Goal: Information Seeking & Learning: Compare options

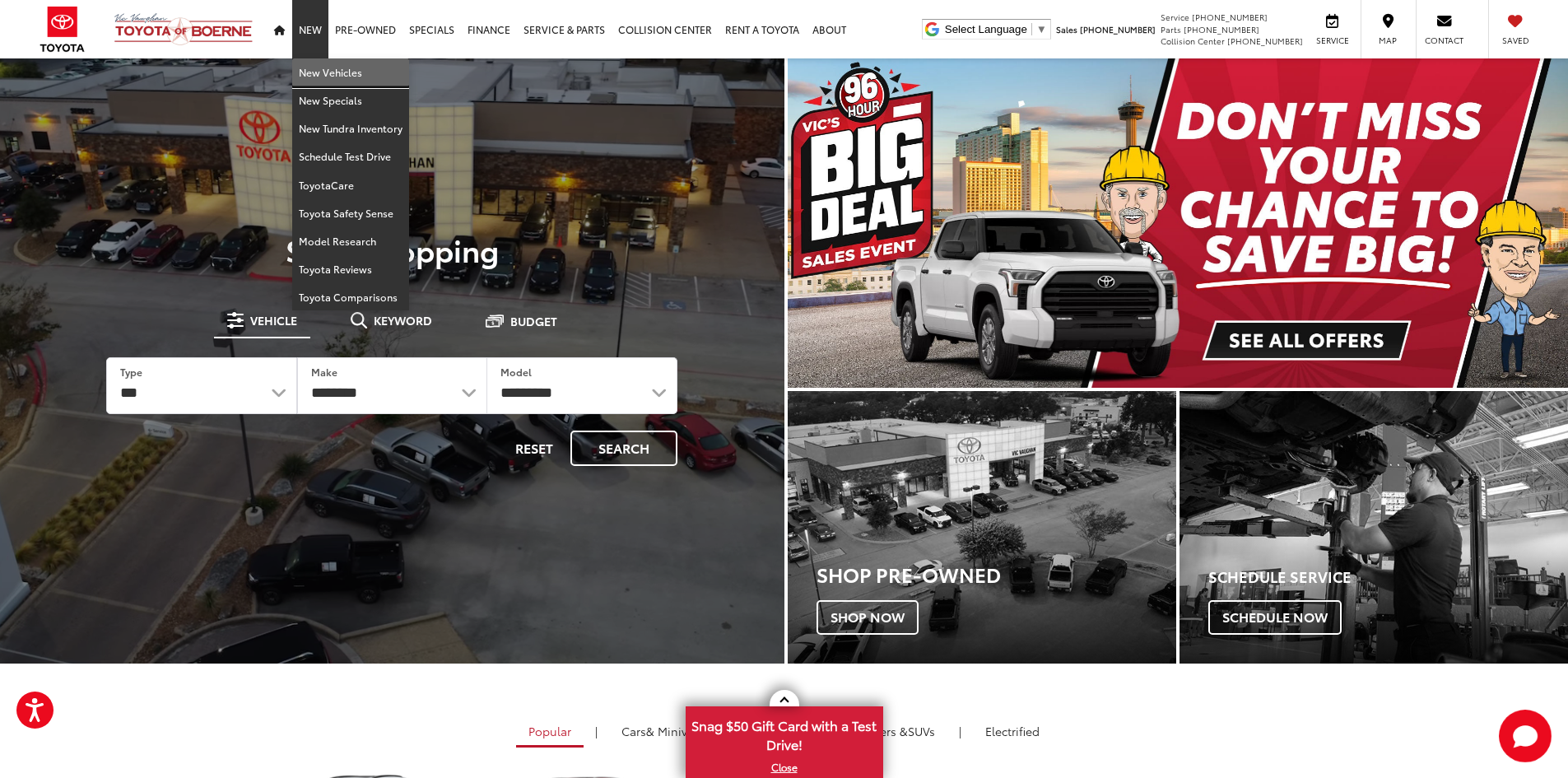
click at [320, 82] on link "New Vehicles" at bounding box center [351, 72] width 117 height 28
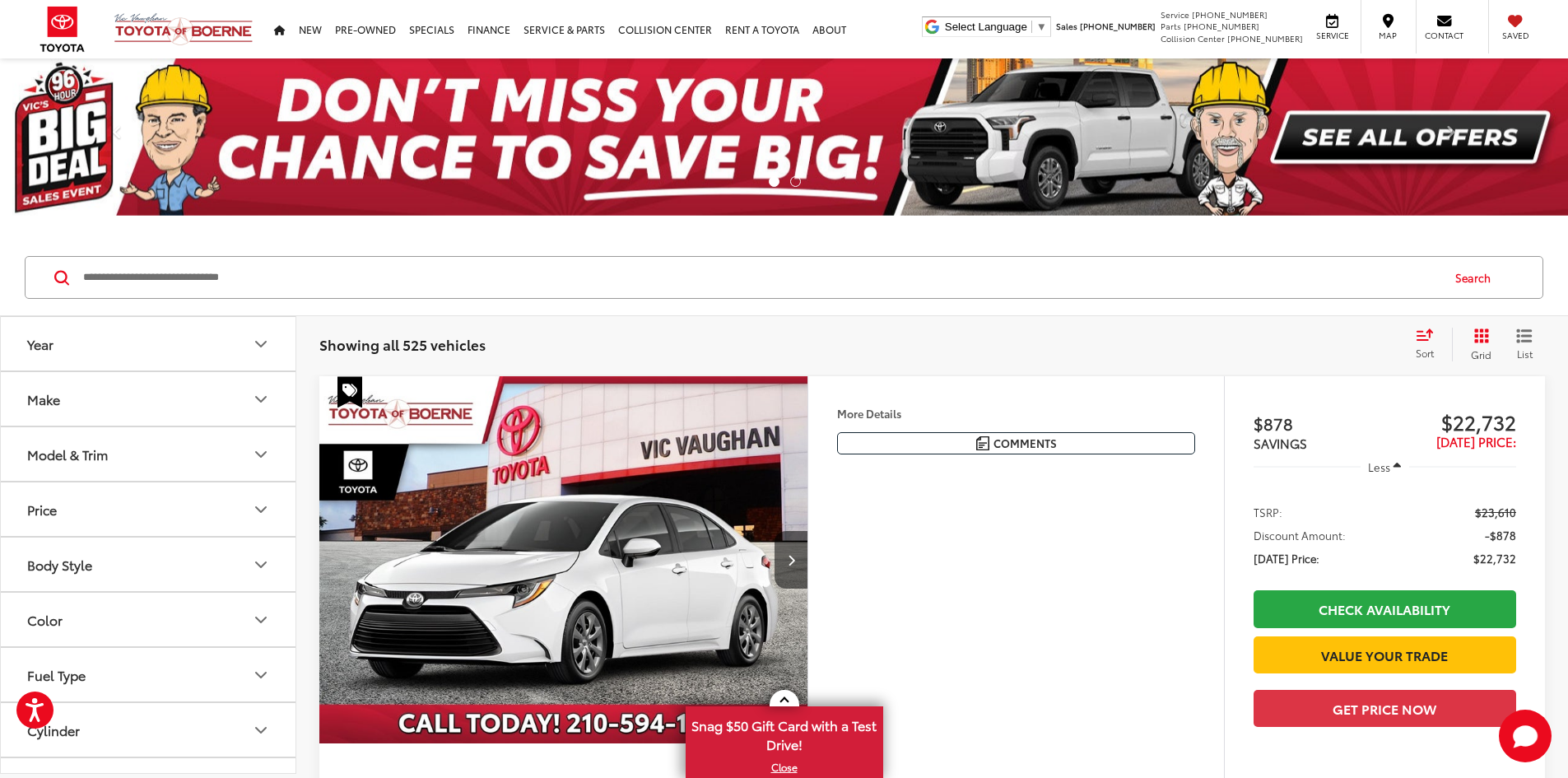
click at [200, 454] on button "Model & Trim" at bounding box center [148, 454] width 296 height 54
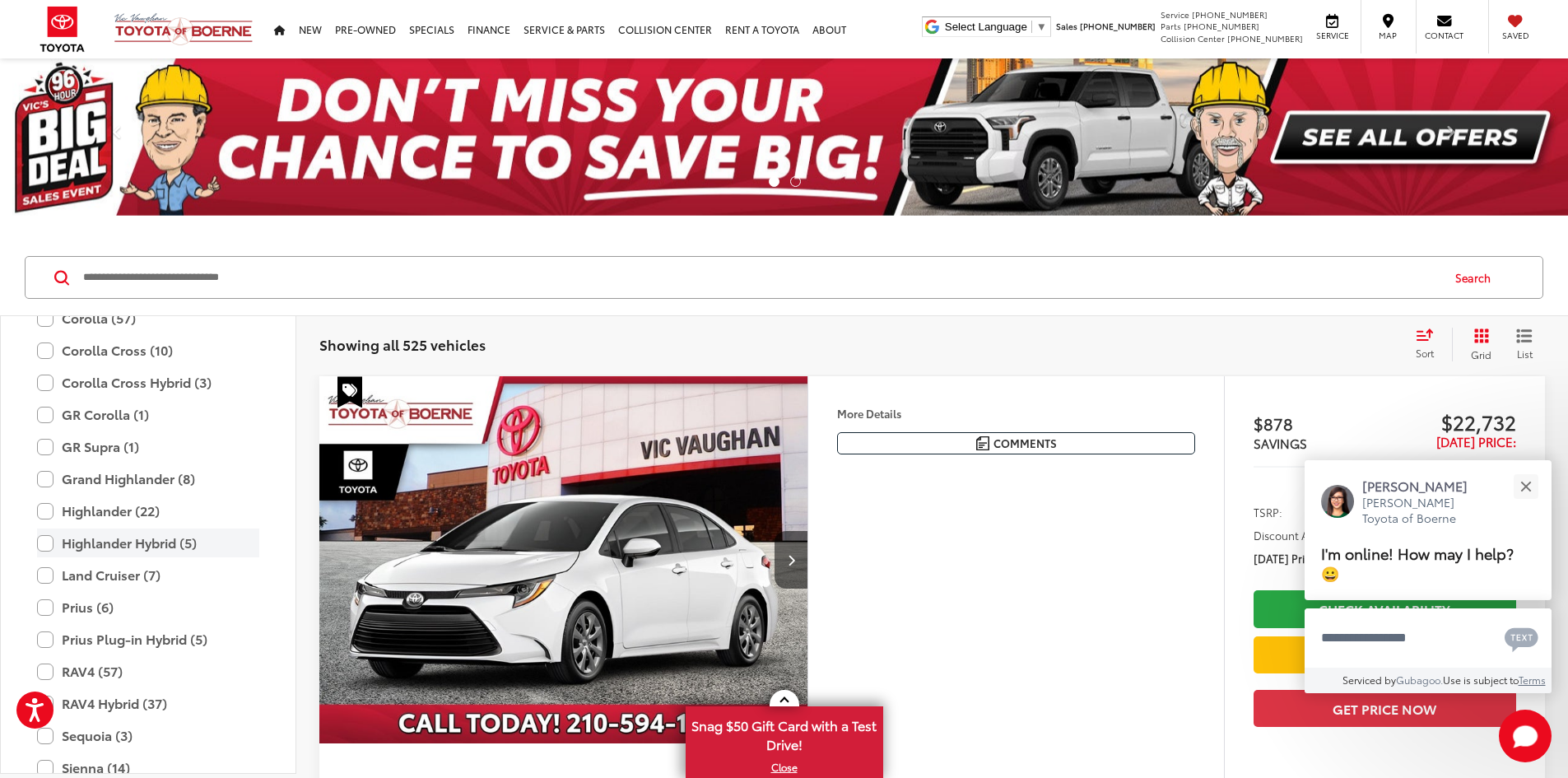
click at [177, 539] on label "Highlander Hybrid (5)" at bounding box center [148, 543] width 222 height 29
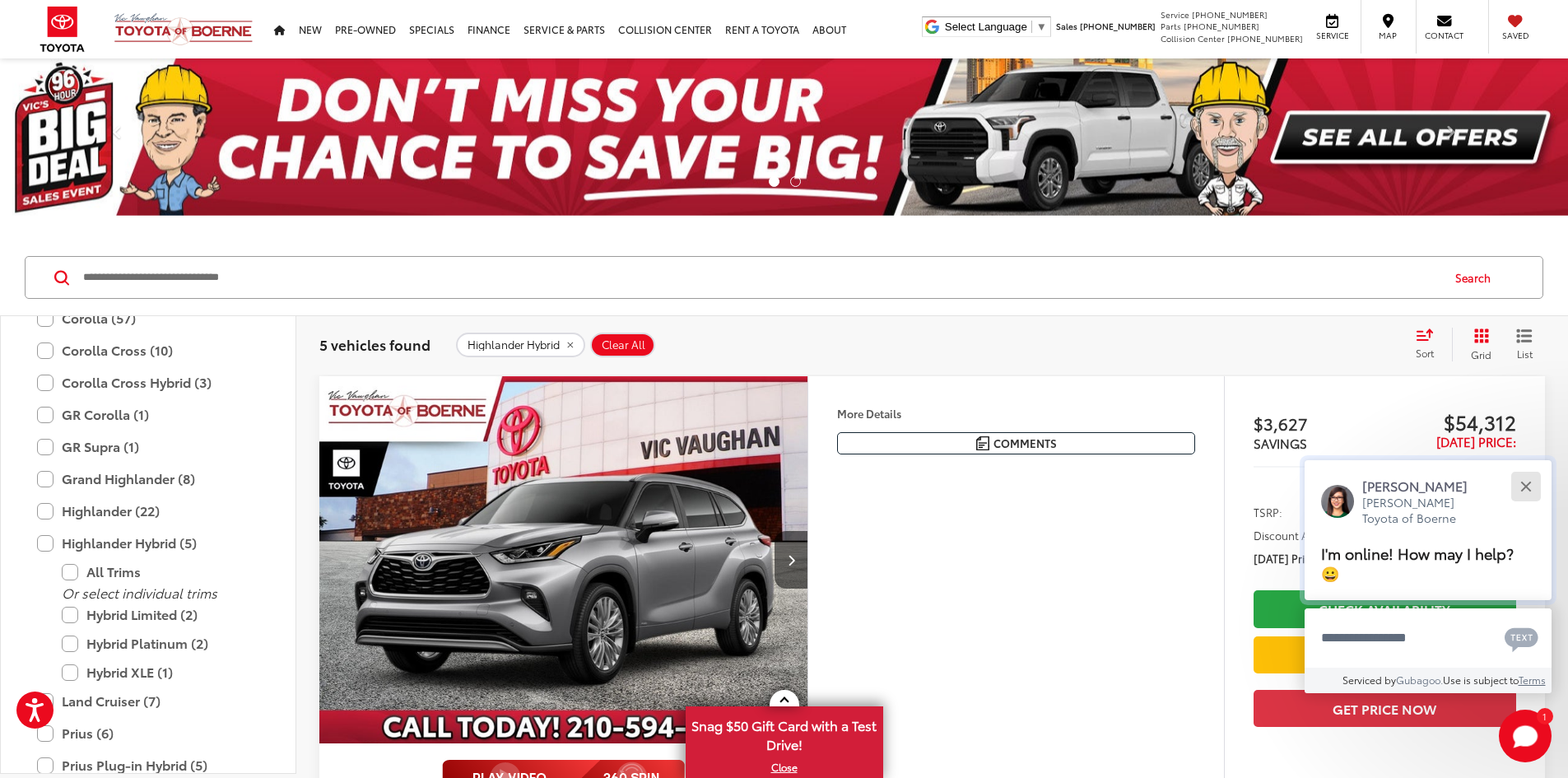
click at [1529, 486] on button "Close" at bounding box center [1525, 485] width 36 height 36
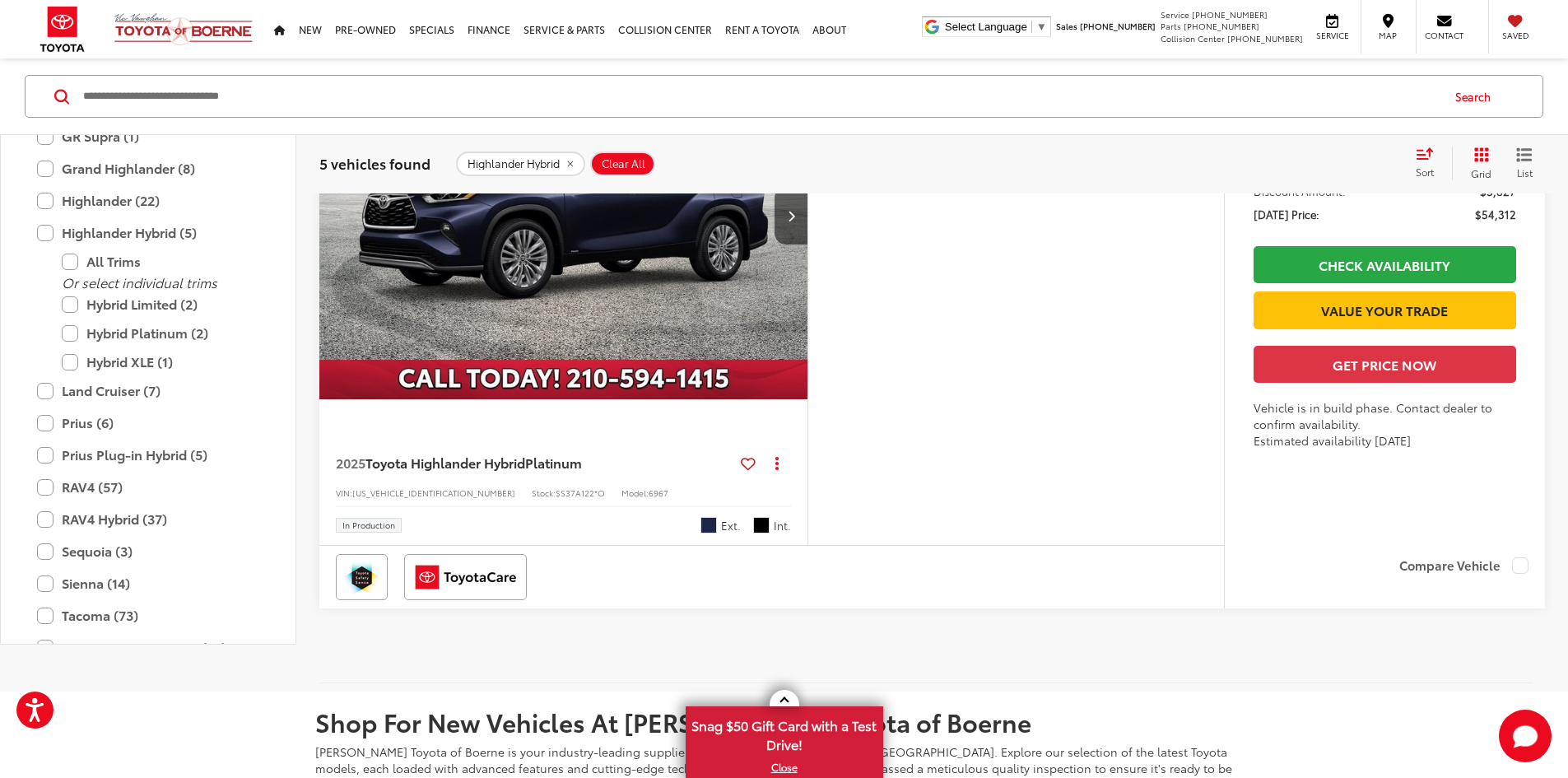
scroll to position [2717, 0]
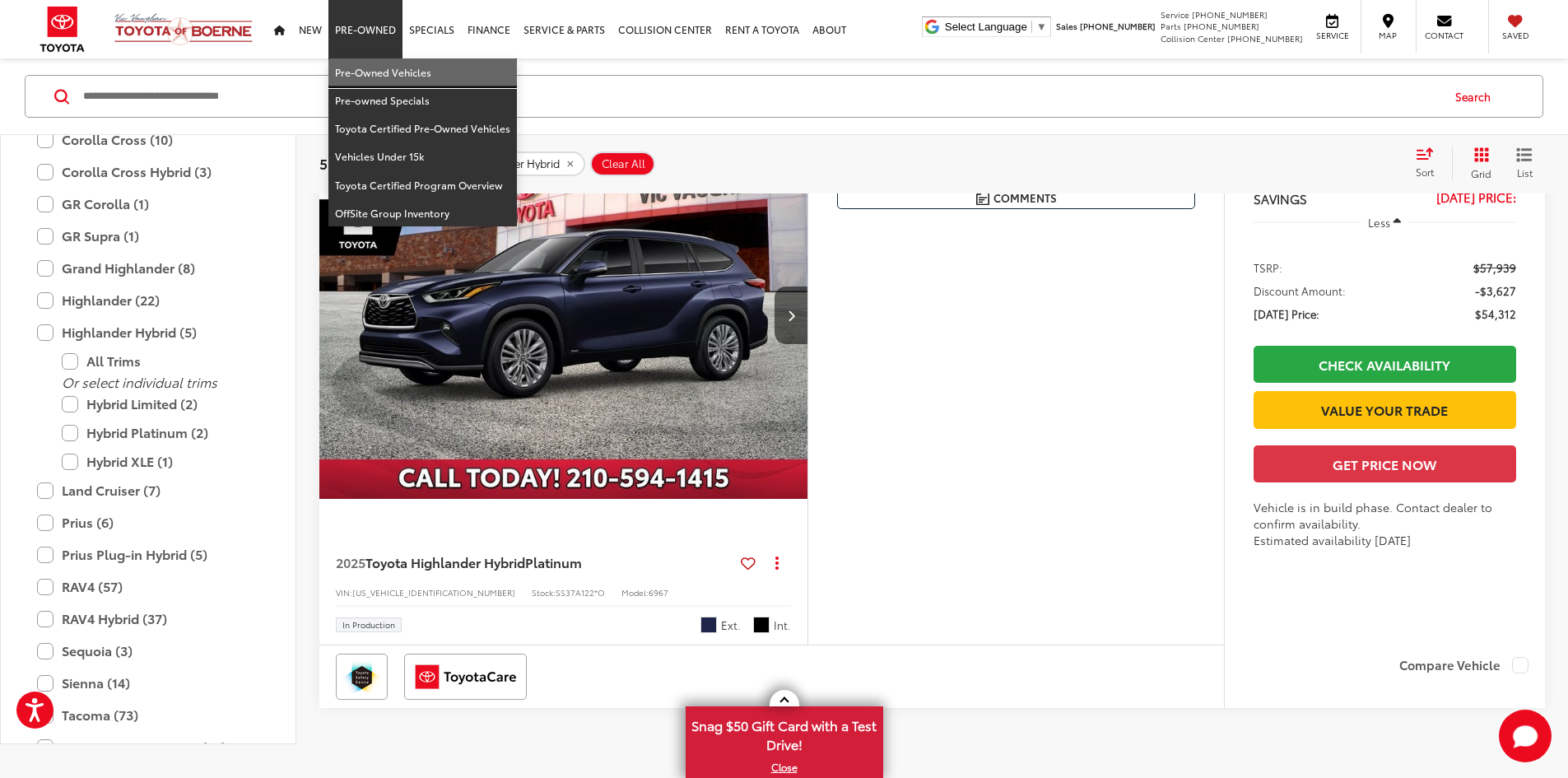
click at [384, 71] on link "Pre-Owned Vehicles" at bounding box center [422, 72] width 188 height 28
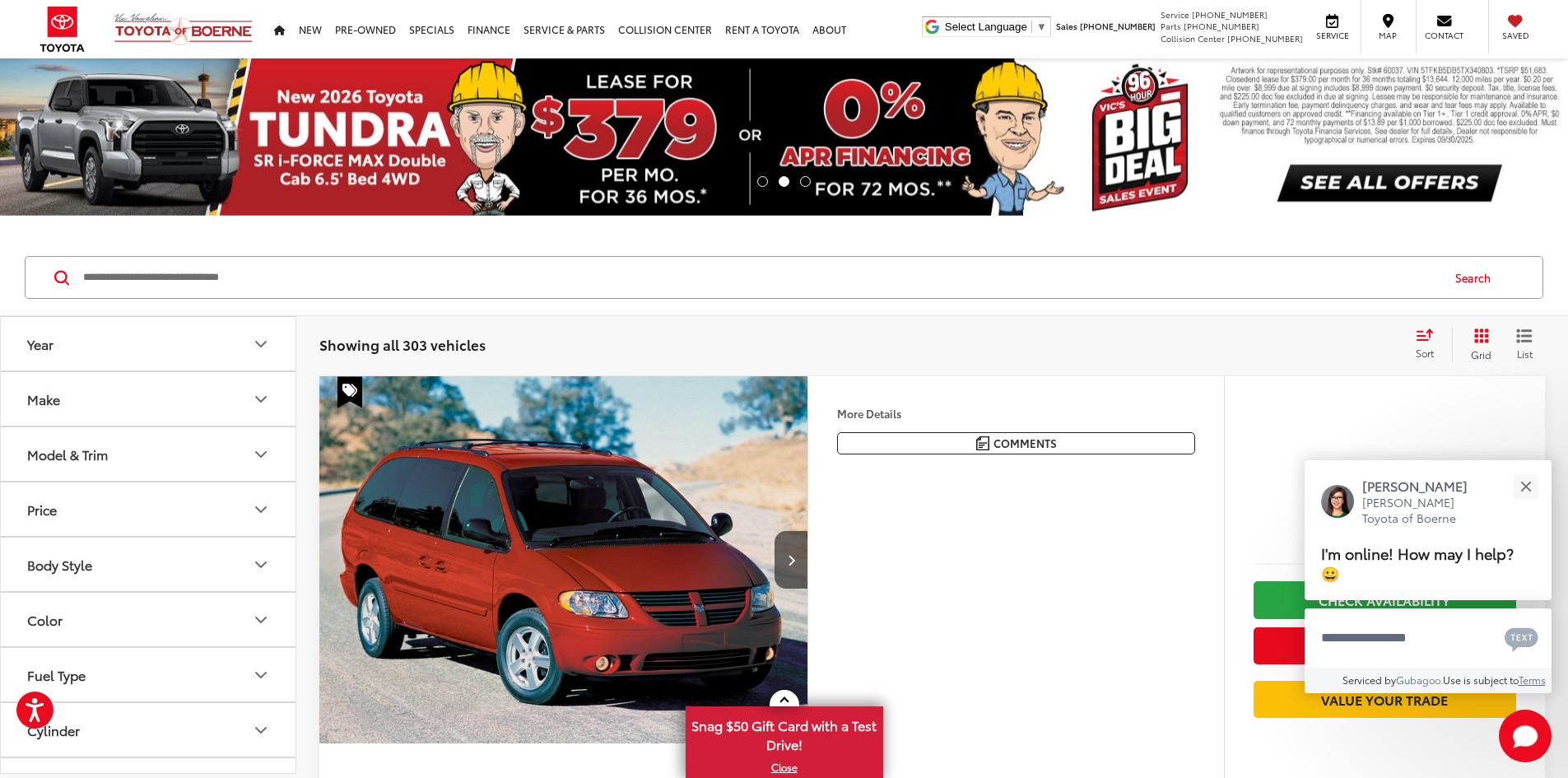
click at [132, 475] on button "Model & Trim" at bounding box center [148, 454] width 296 height 54
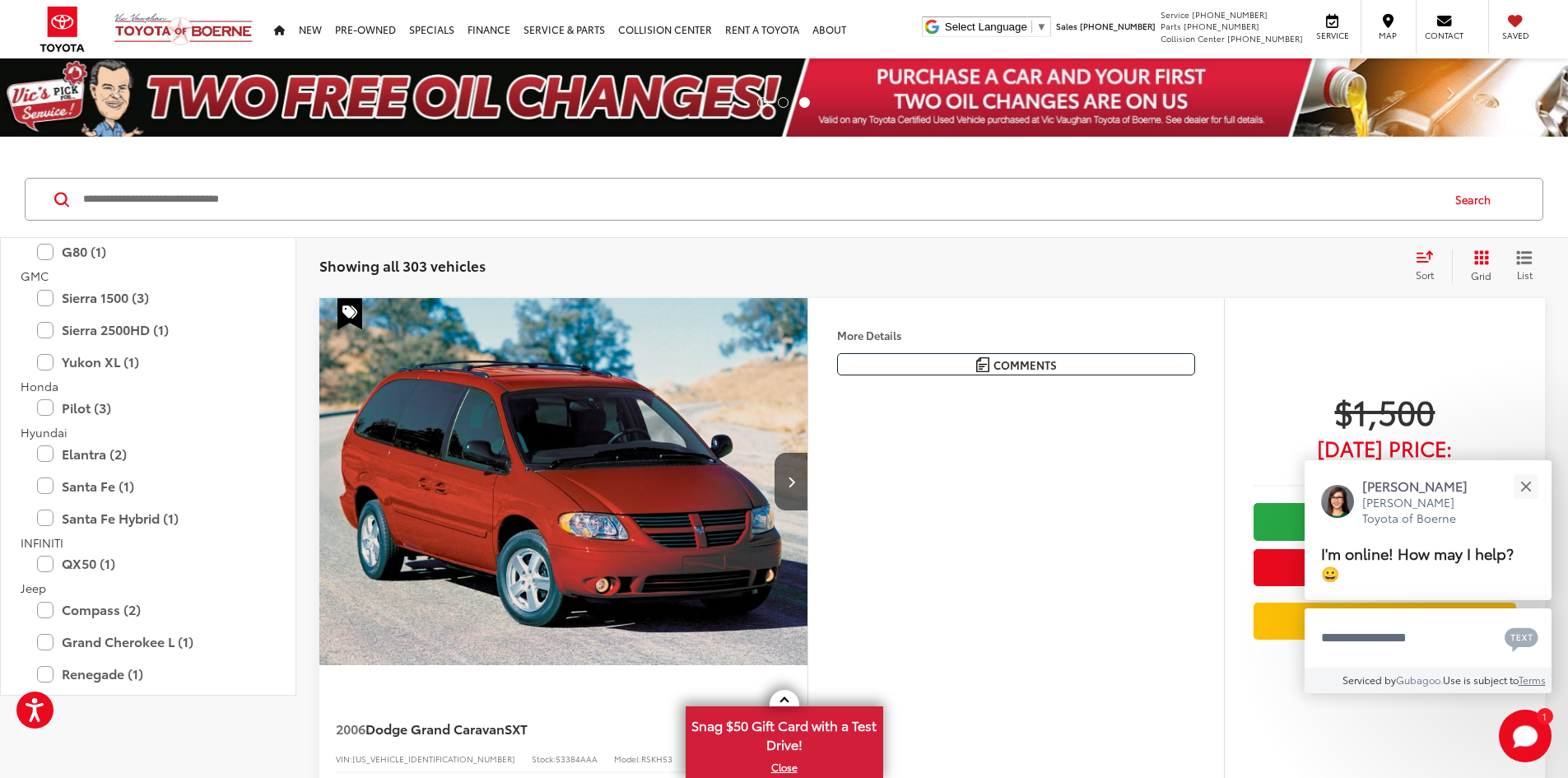
scroll to position [1646, 0]
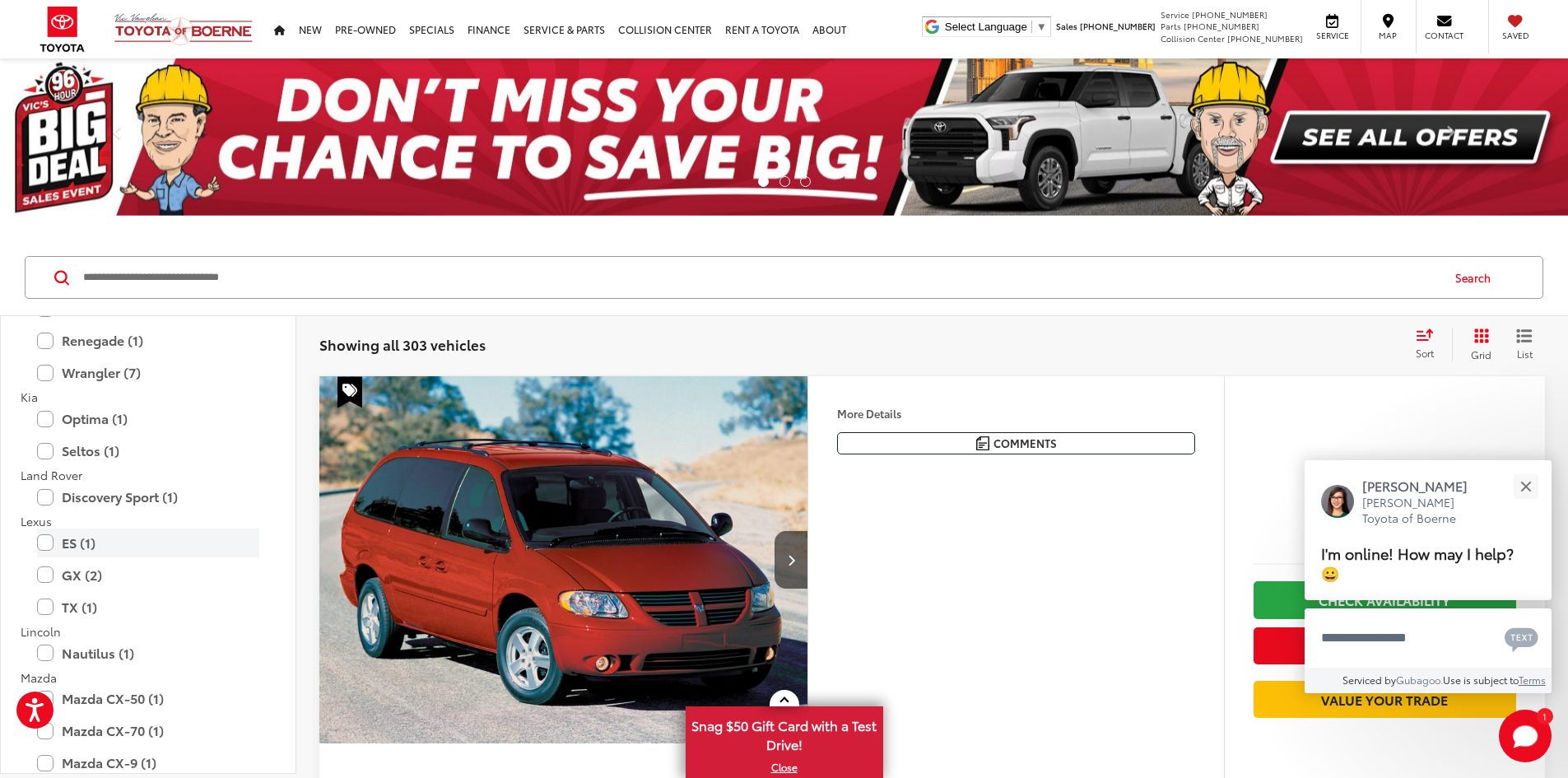
click at [102, 530] on label "ES (1)" at bounding box center [148, 543] width 222 height 29
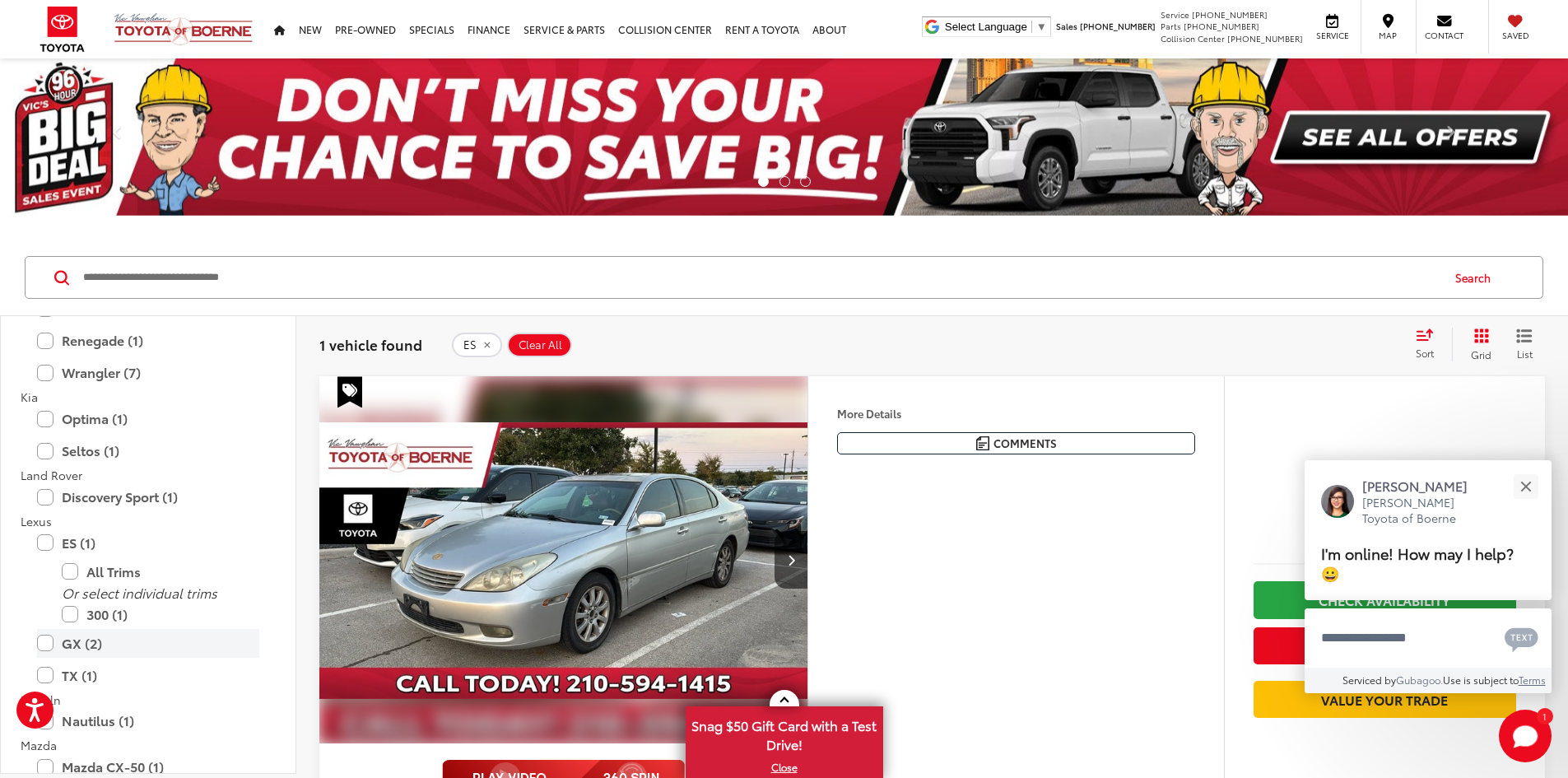
click at [43, 648] on label "GX (2)" at bounding box center [148, 643] width 222 height 29
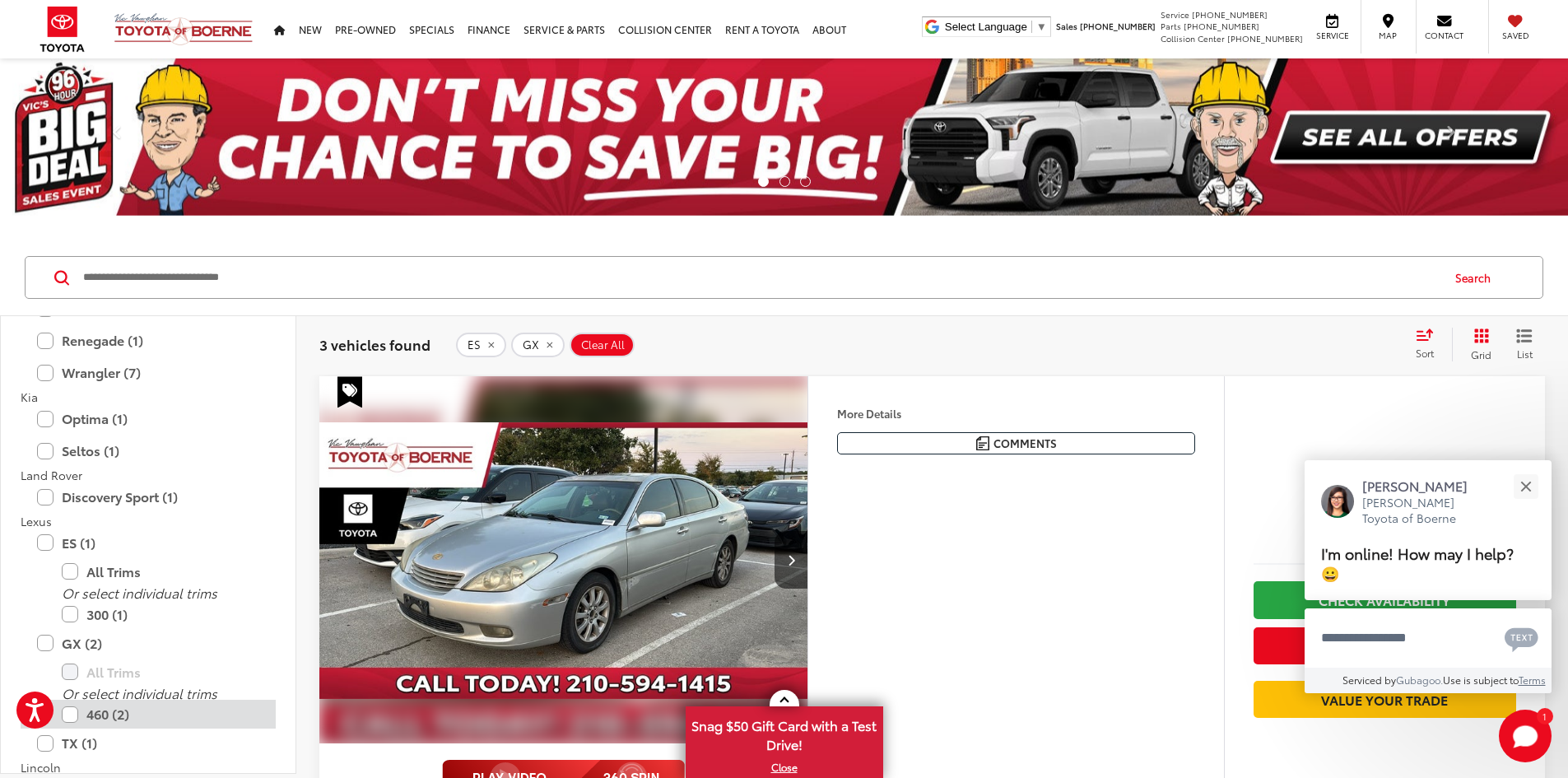
click at [71, 713] on label "460 (2)" at bounding box center [161, 714] width 198 height 29
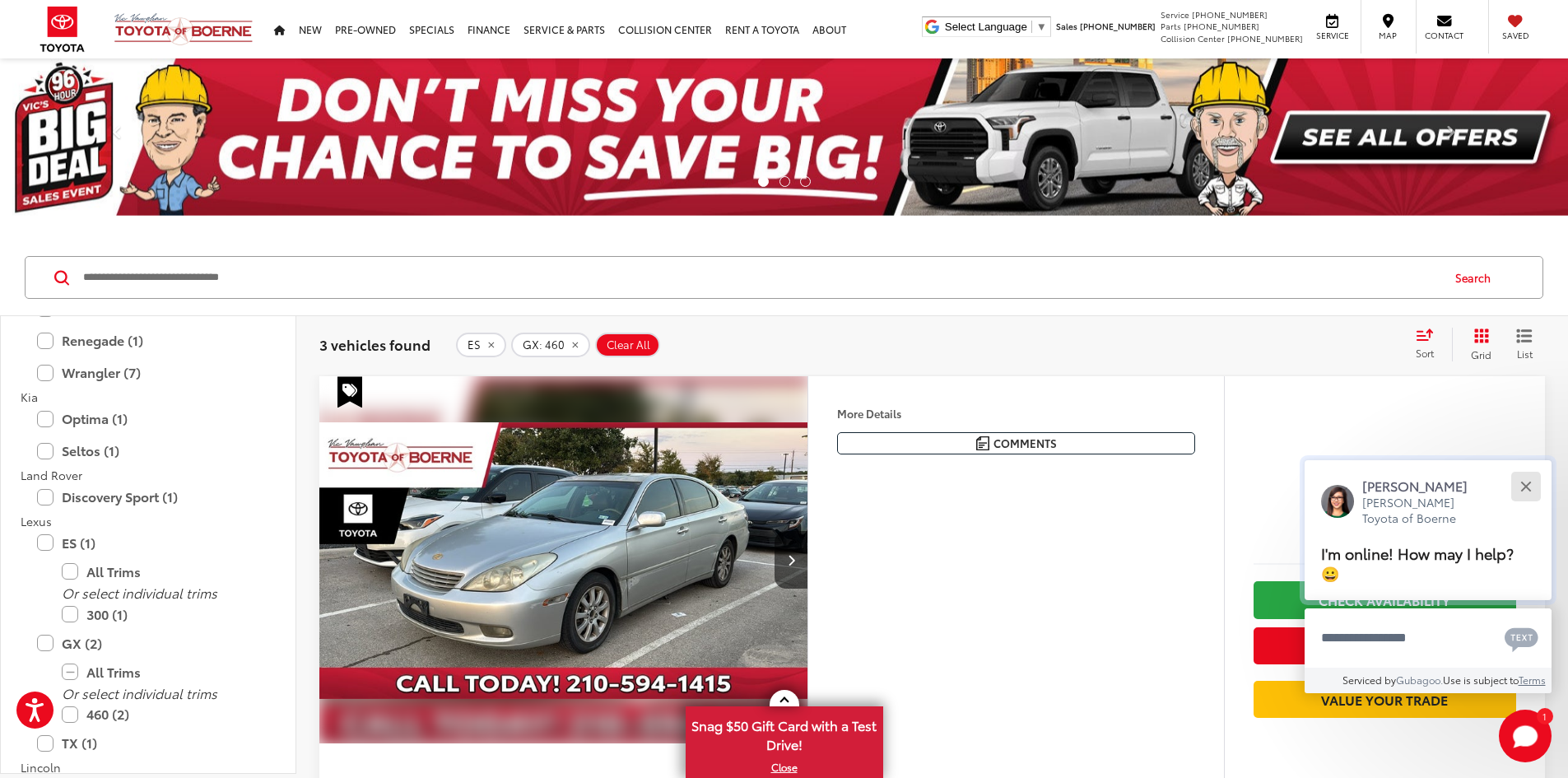
click at [1531, 485] on button "Close" at bounding box center [1525, 485] width 36 height 36
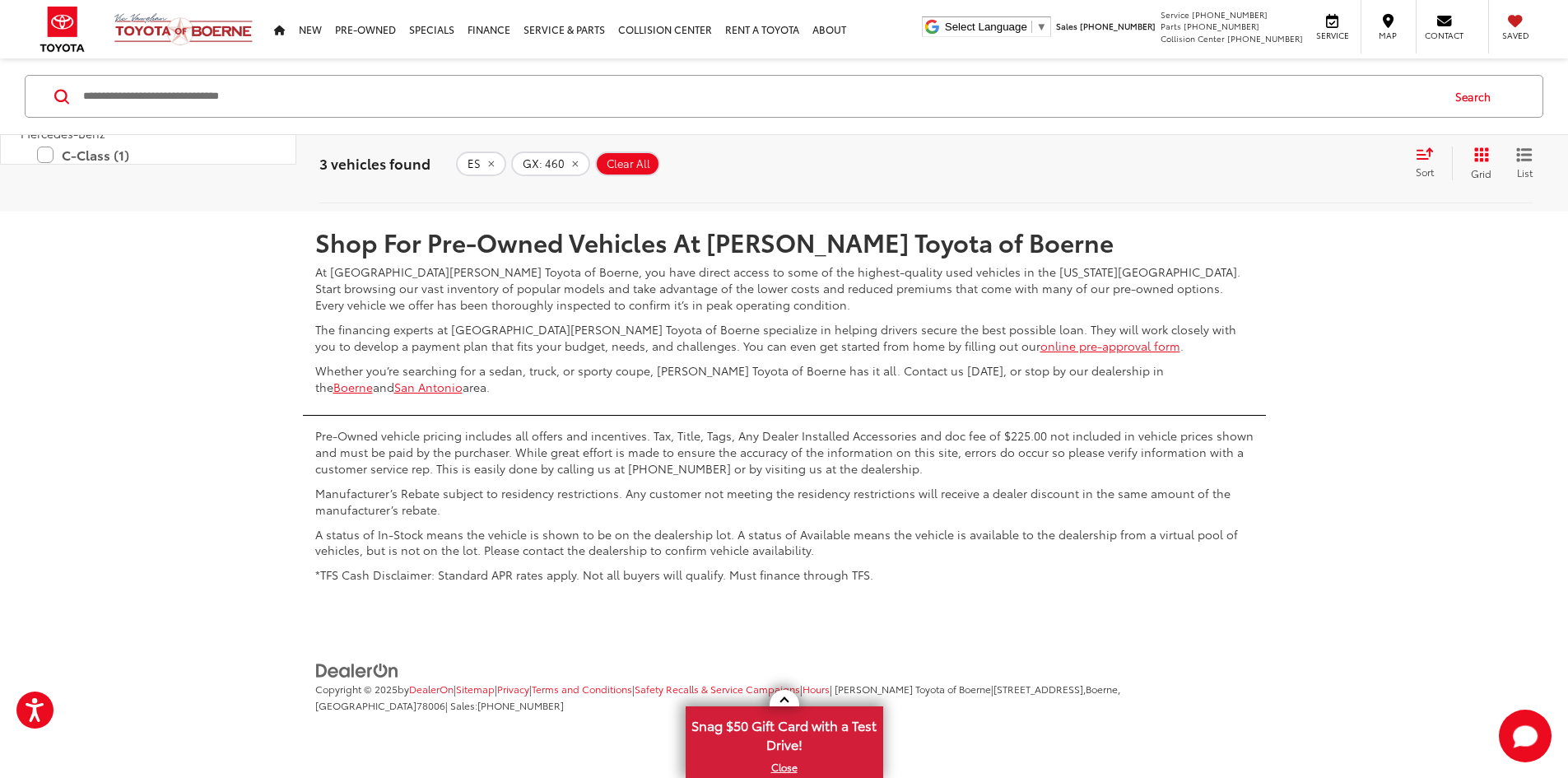
scroll to position [1975, 0]
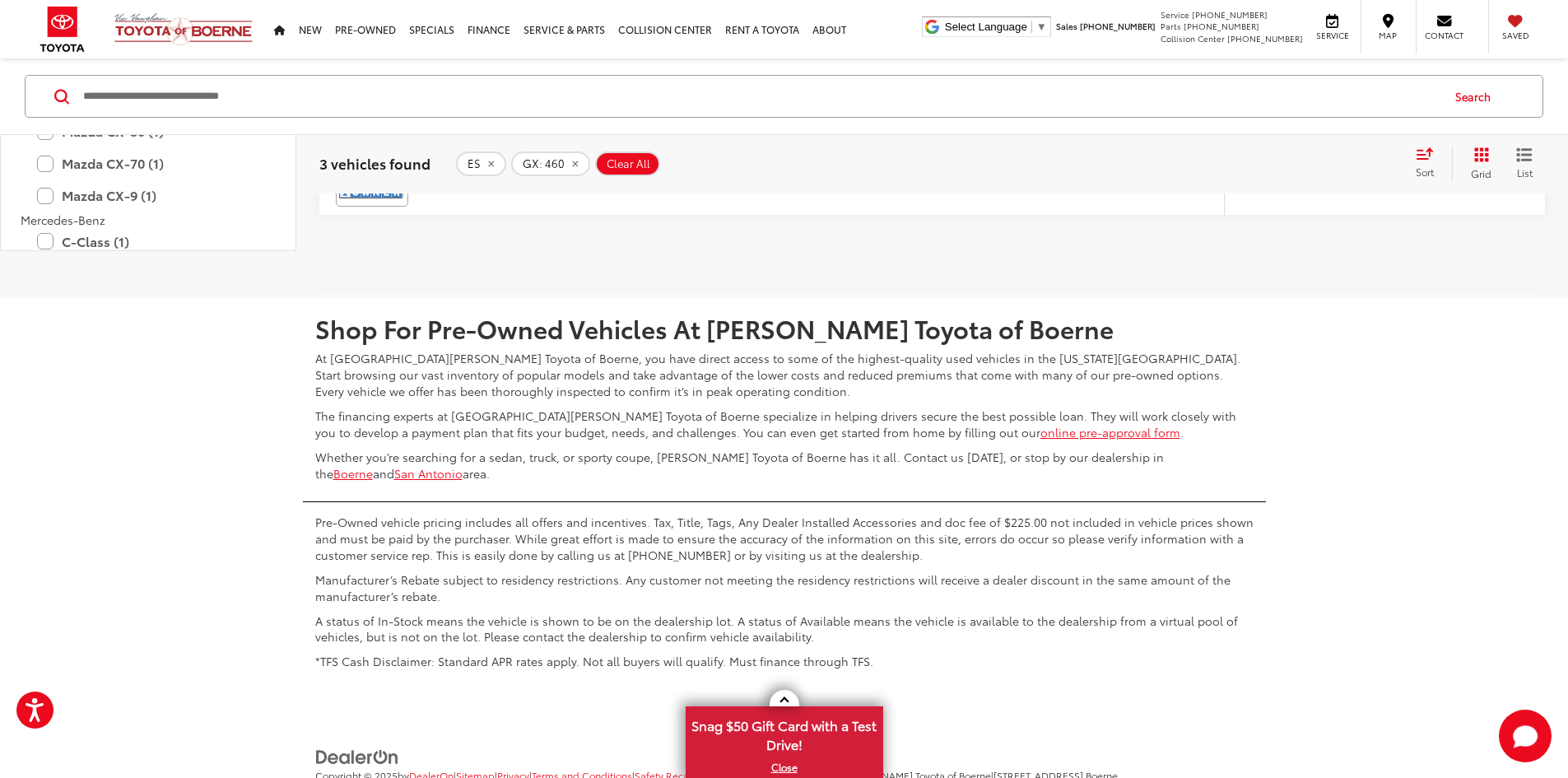
click at [70, 25] on label "460 (2)" at bounding box center [161, 10] width 198 height 29
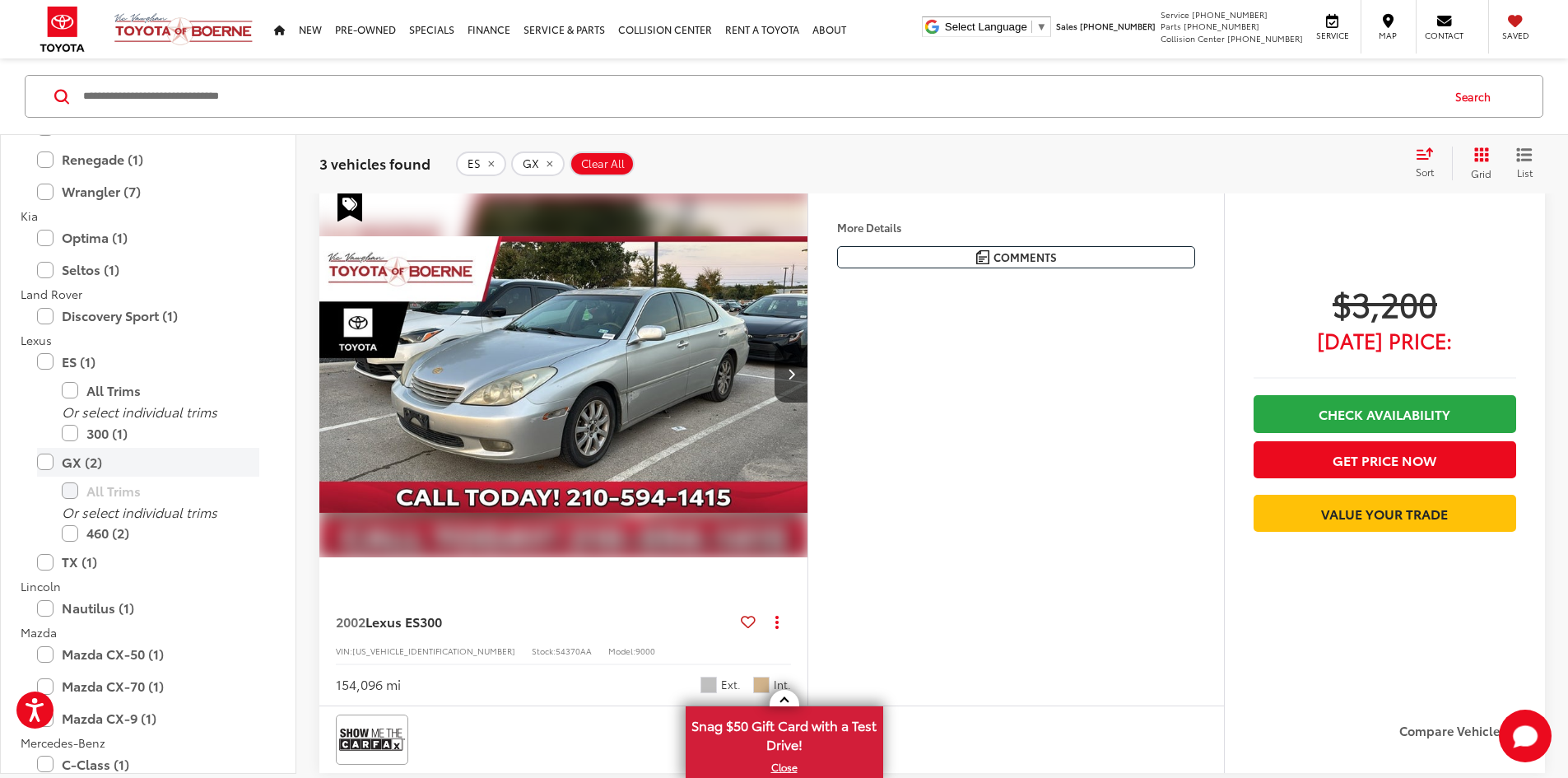
scroll to position [182, 0]
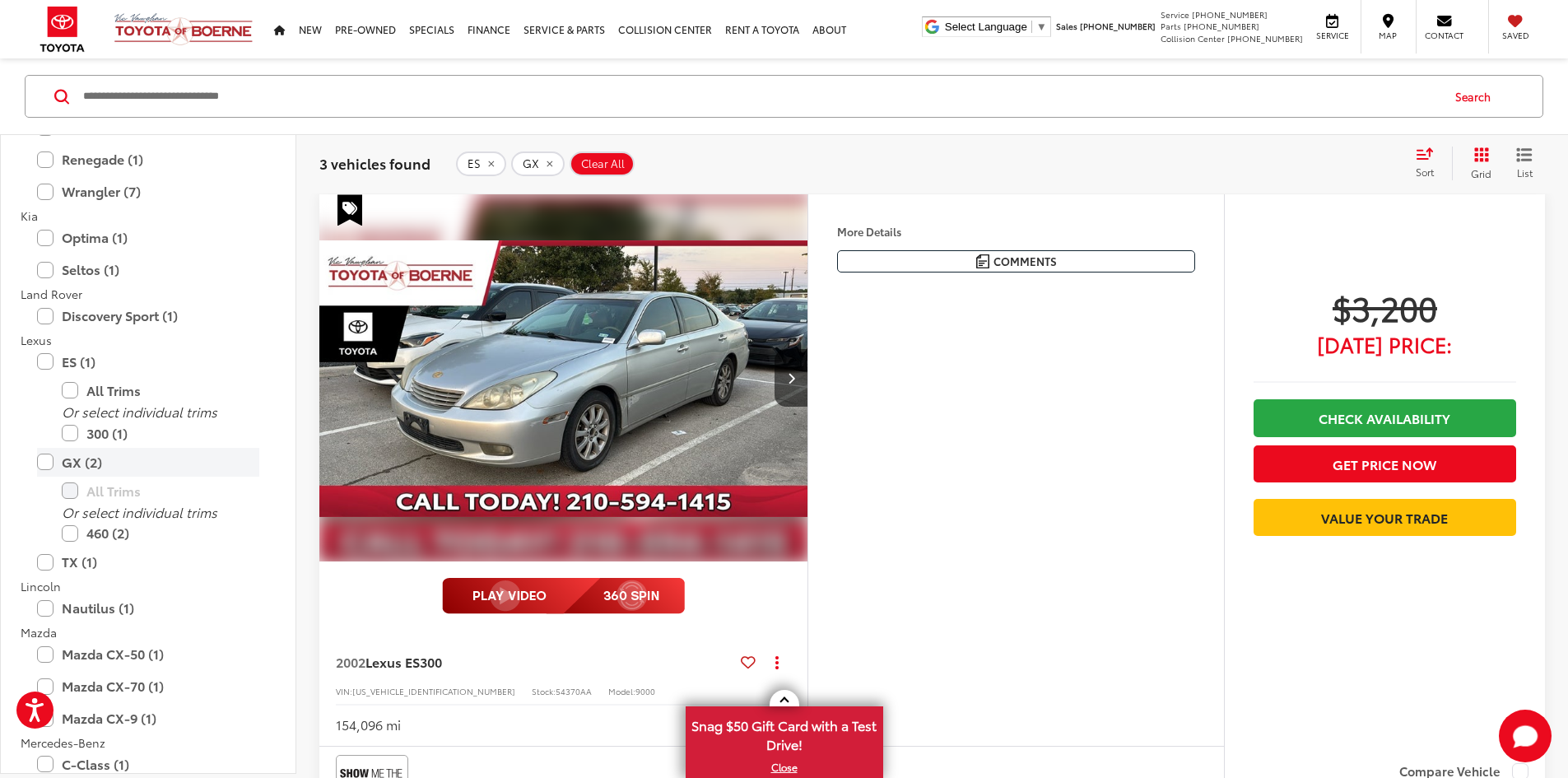
click at [44, 465] on label "GX (2)" at bounding box center [148, 461] width 222 height 29
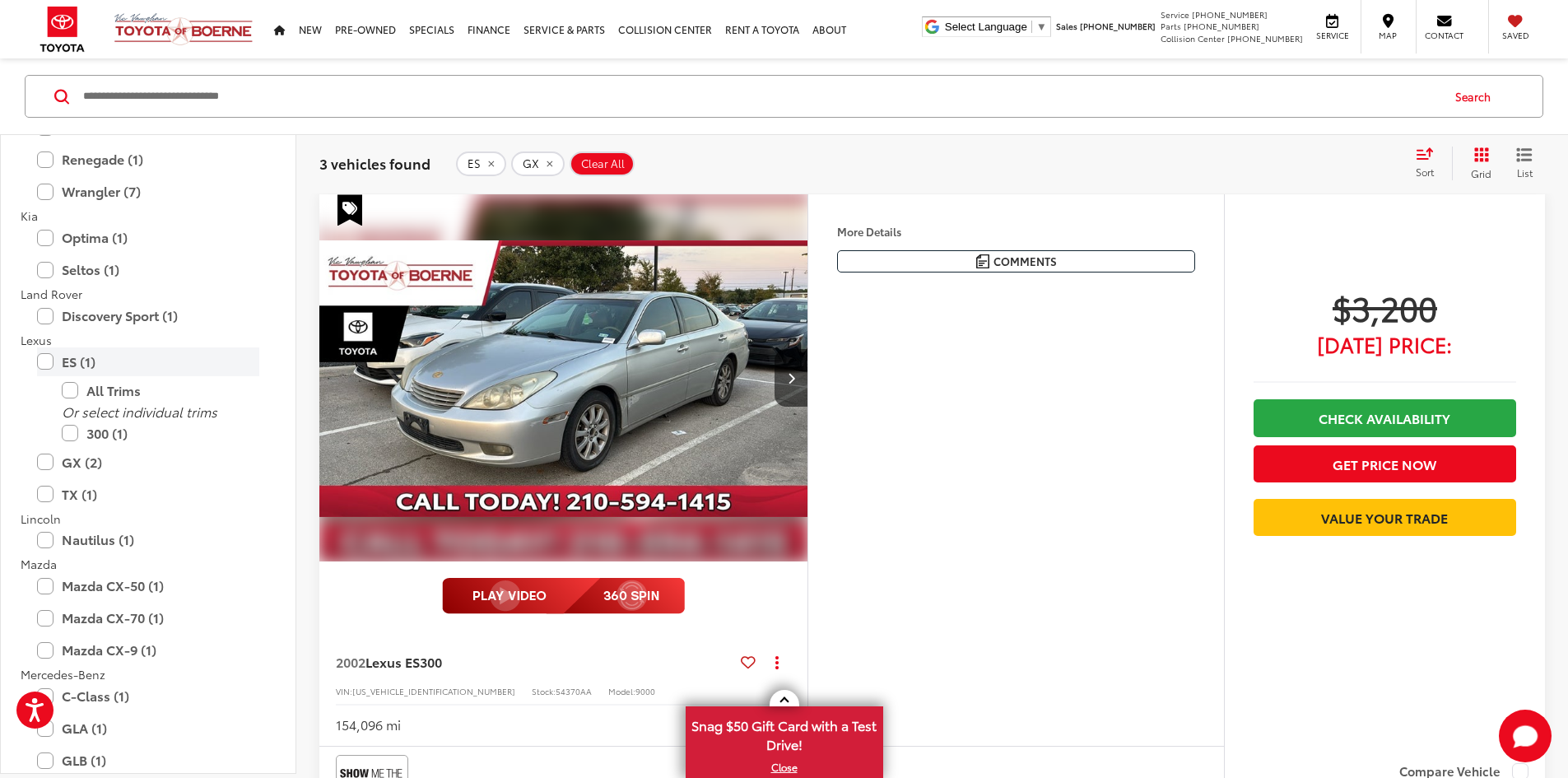
click at [41, 359] on label "ES (1)" at bounding box center [148, 360] width 222 height 29
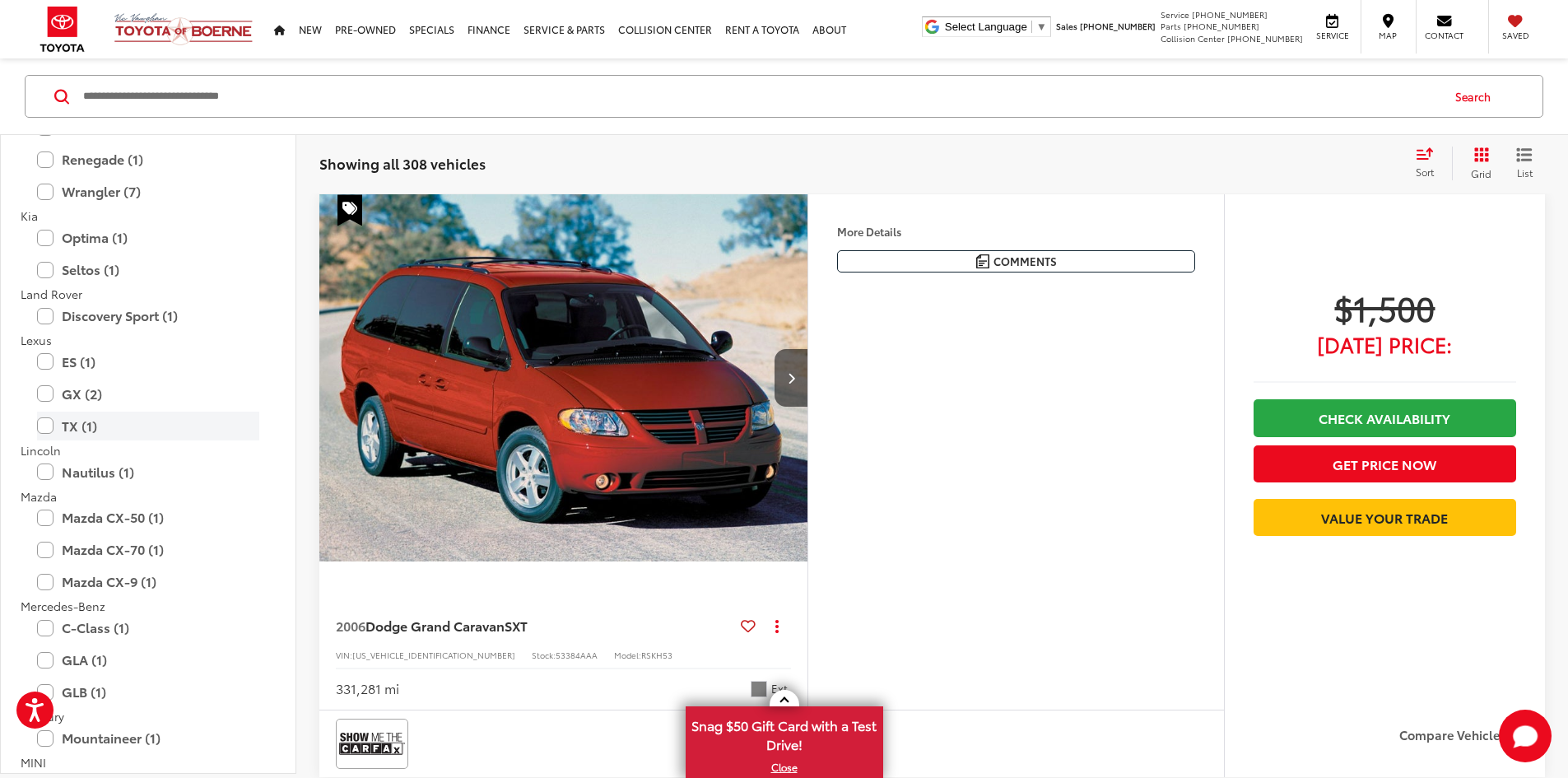
click at [44, 430] on label "TX (1)" at bounding box center [148, 425] width 222 height 29
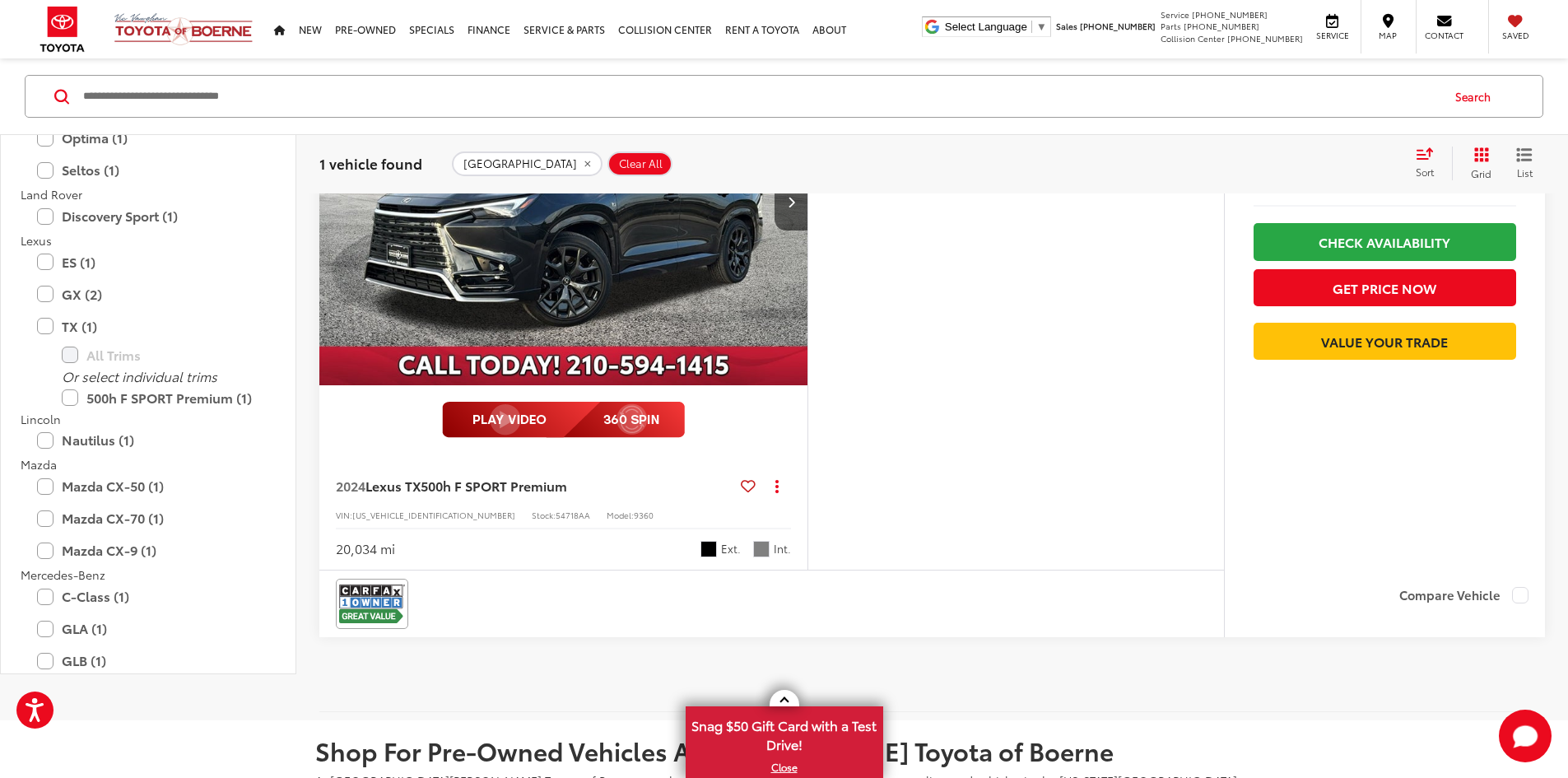
scroll to position [182, 0]
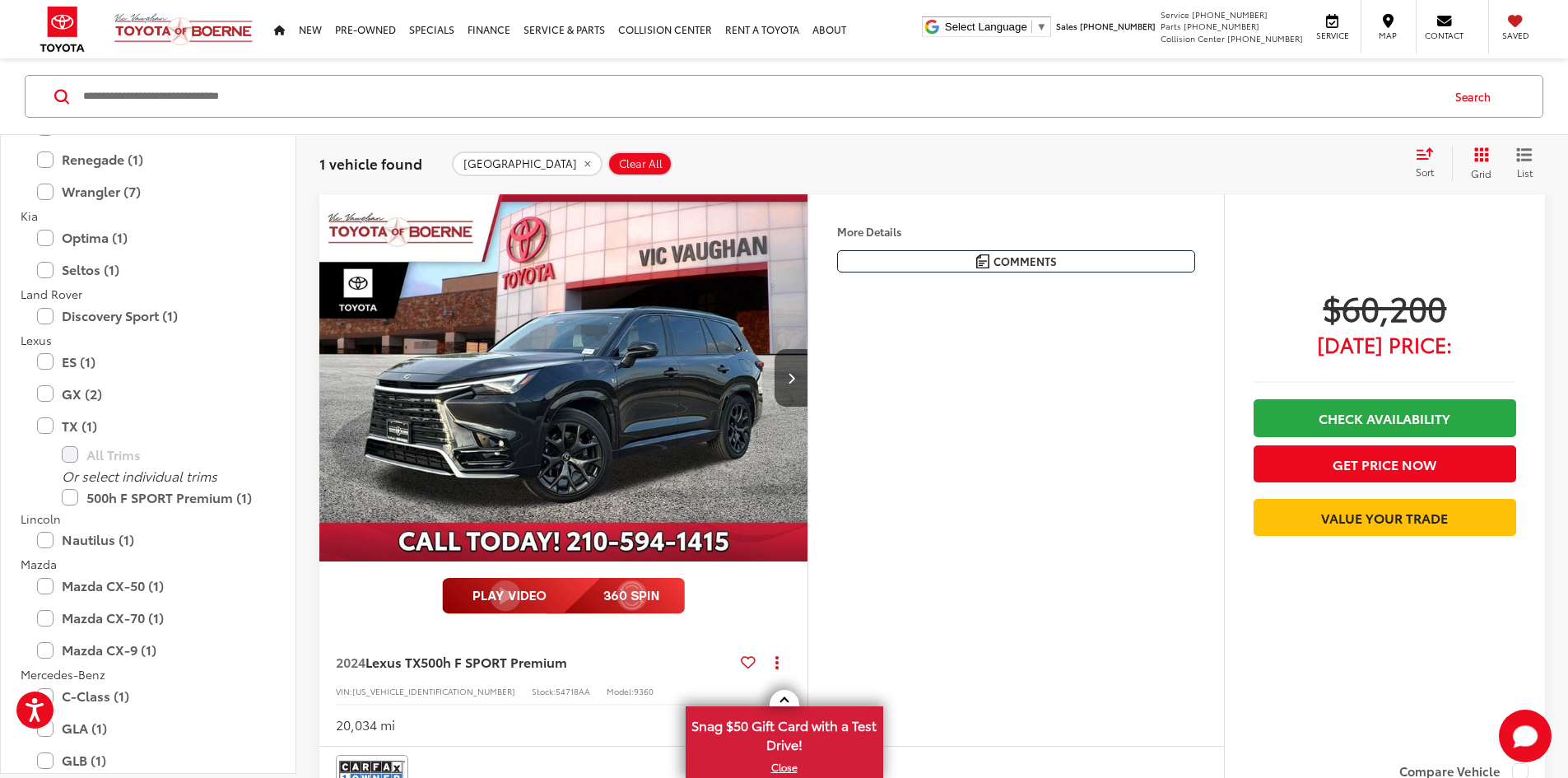
click at [781, 498] on img "2024 Lexus TX 500h F SPORT Premium 0" at bounding box center [563, 379] width 491 height 368
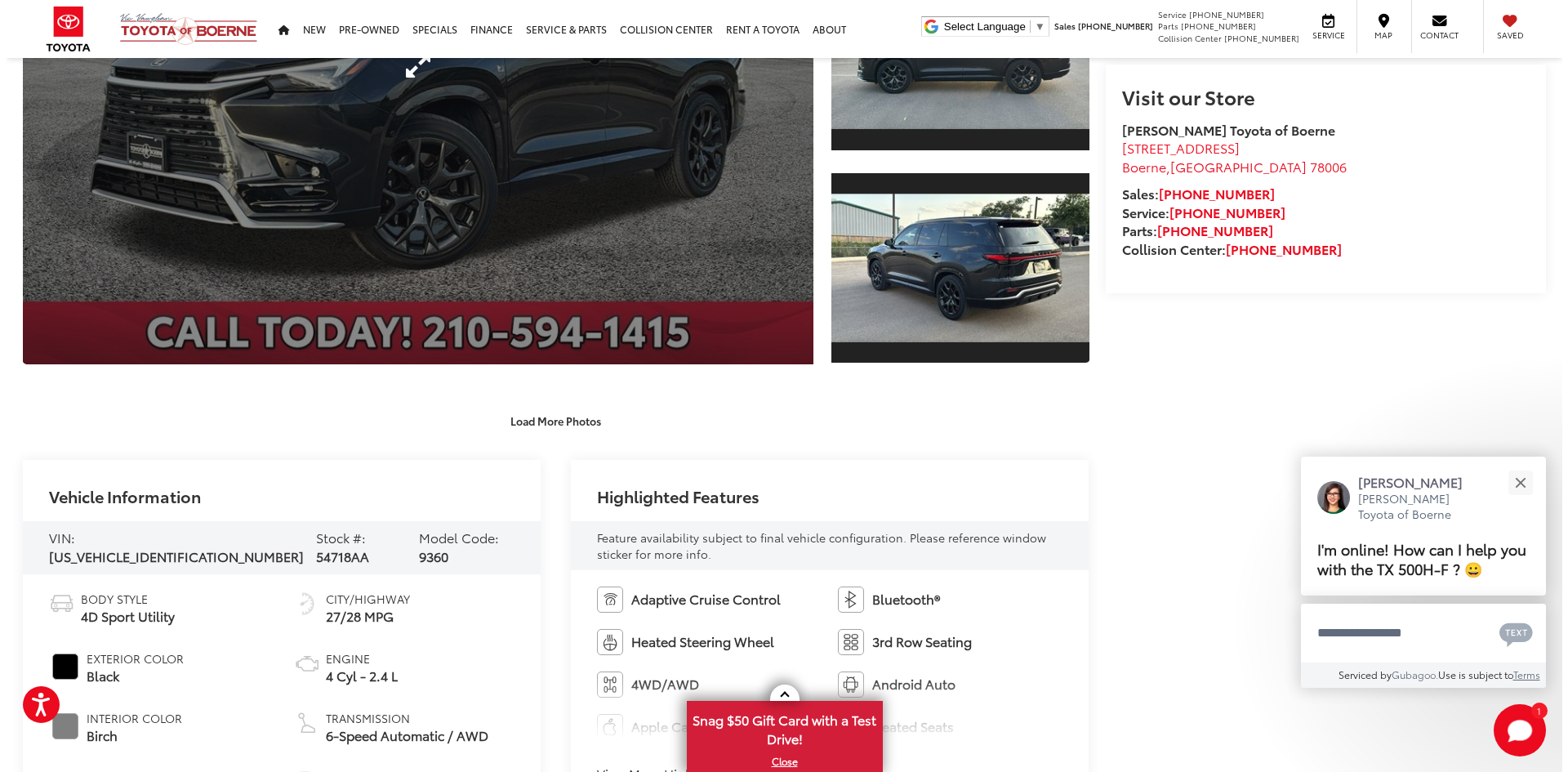
scroll to position [82, 0]
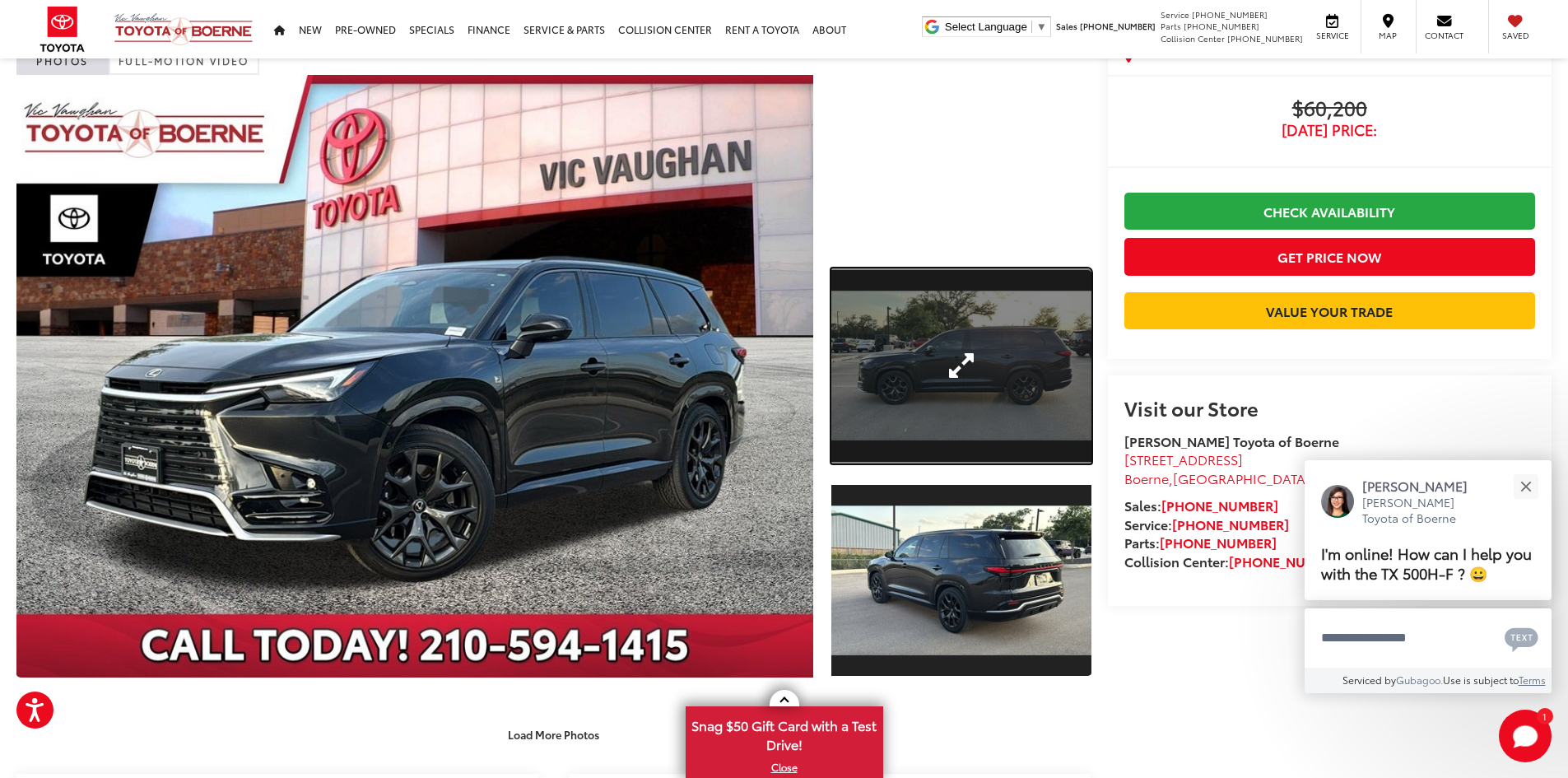
click at [1018, 406] on link "Expand Photo 1" at bounding box center [962, 366] width 260 height 195
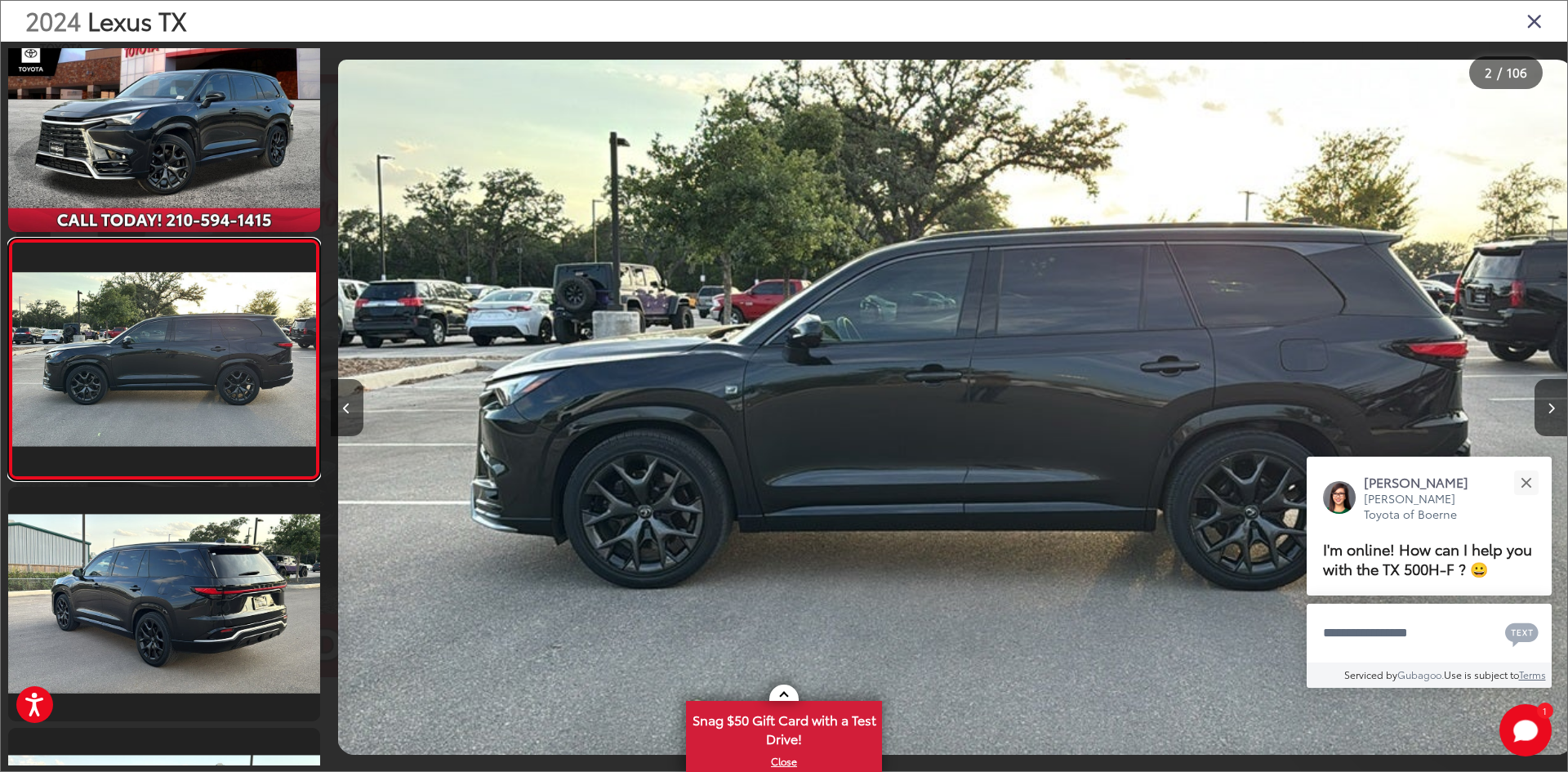
scroll to position [0, 1236]
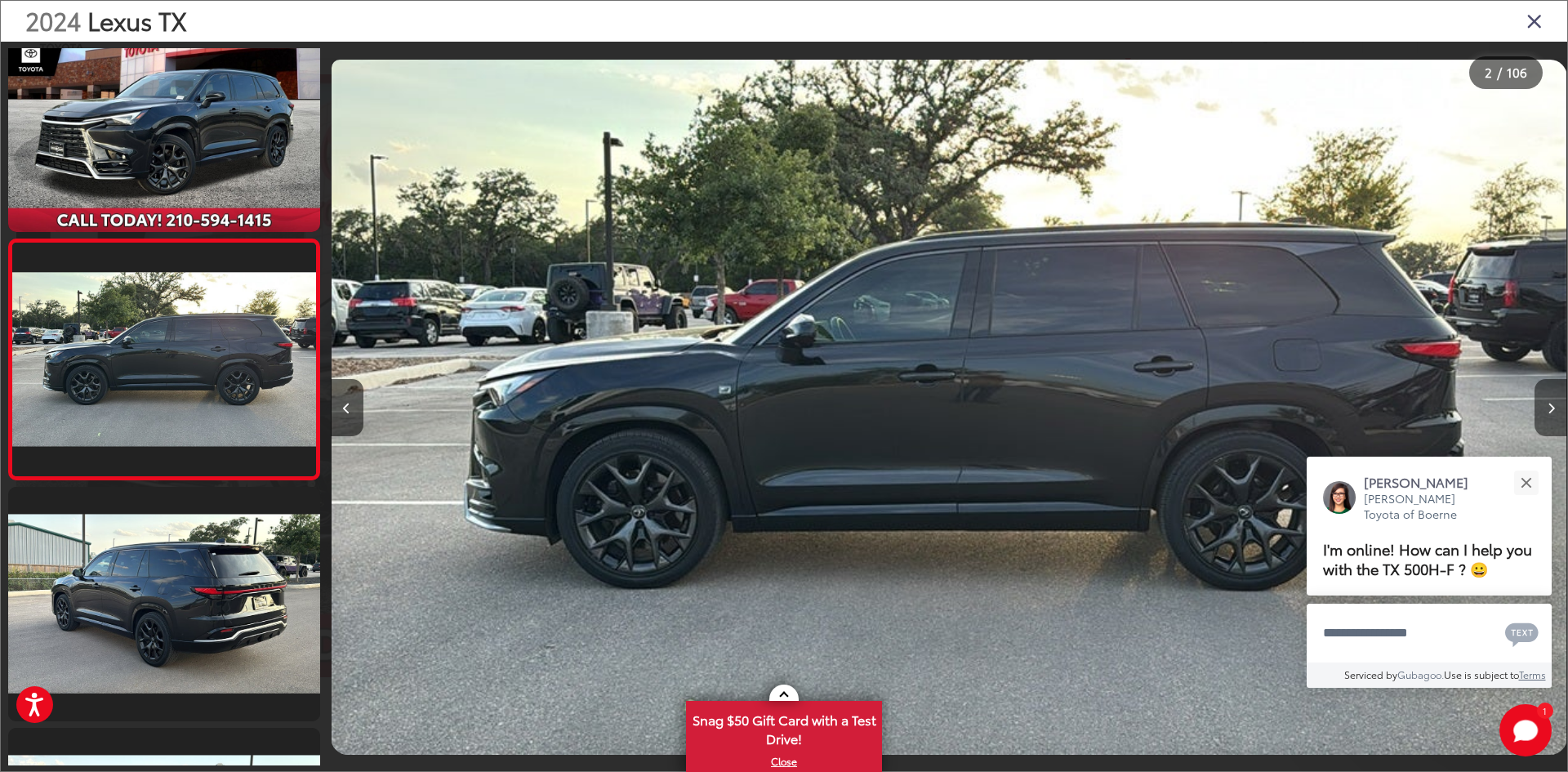
click at [1542, 407] on button "Next image" at bounding box center [1551, 408] width 33 height 57
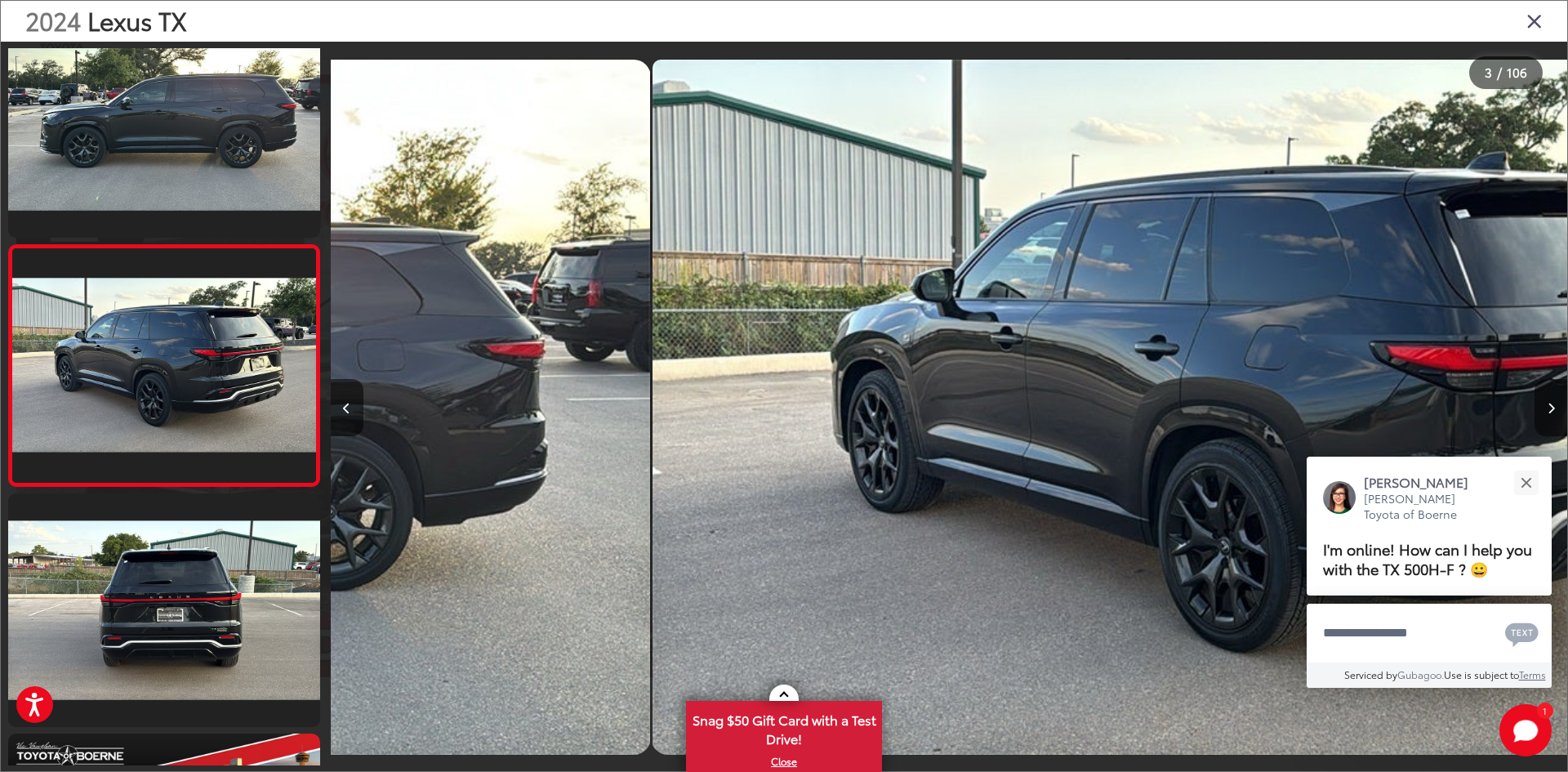
scroll to position [291, 0]
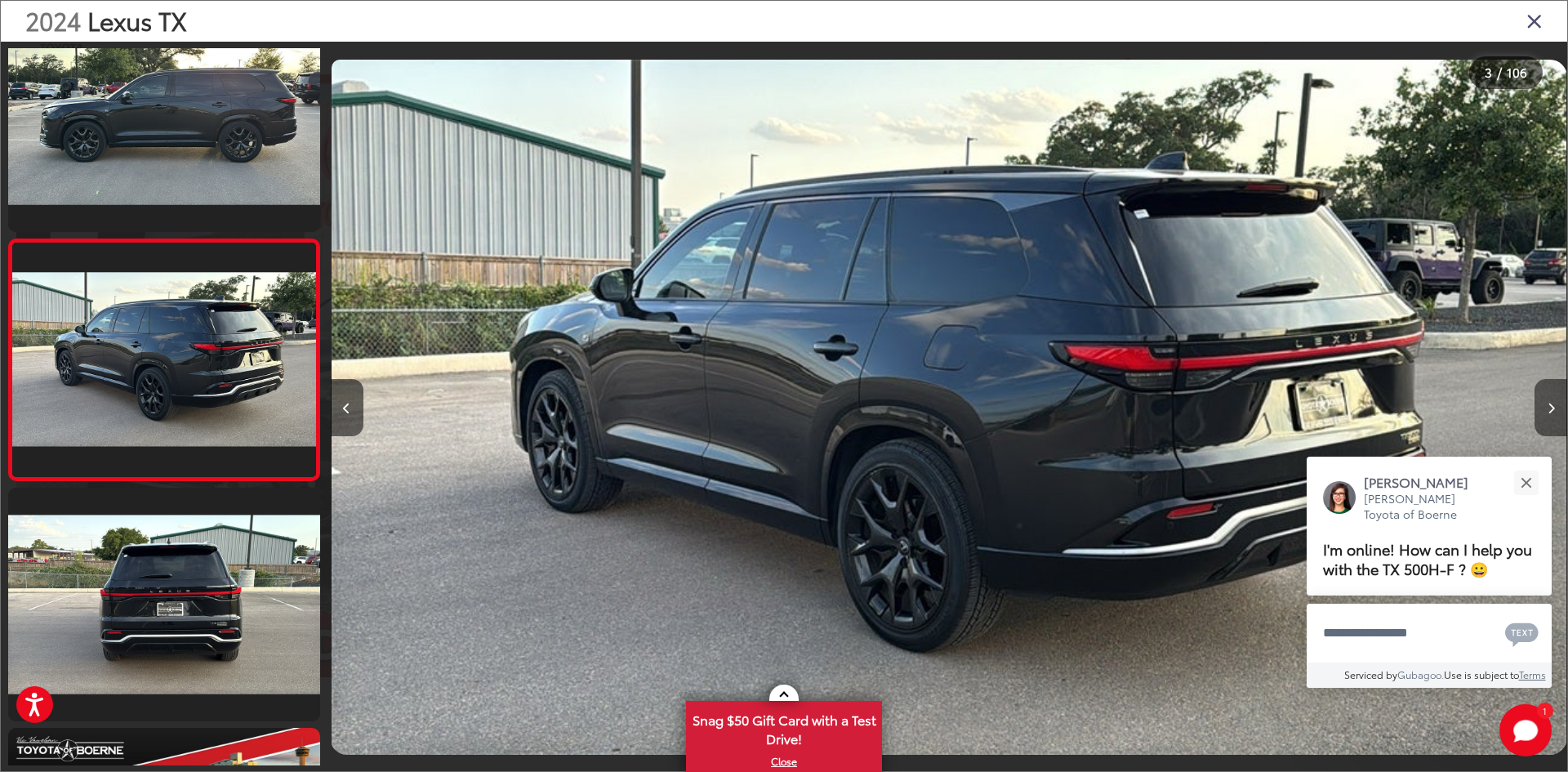
click at [1542, 407] on button "Next image" at bounding box center [1551, 408] width 33 height 57
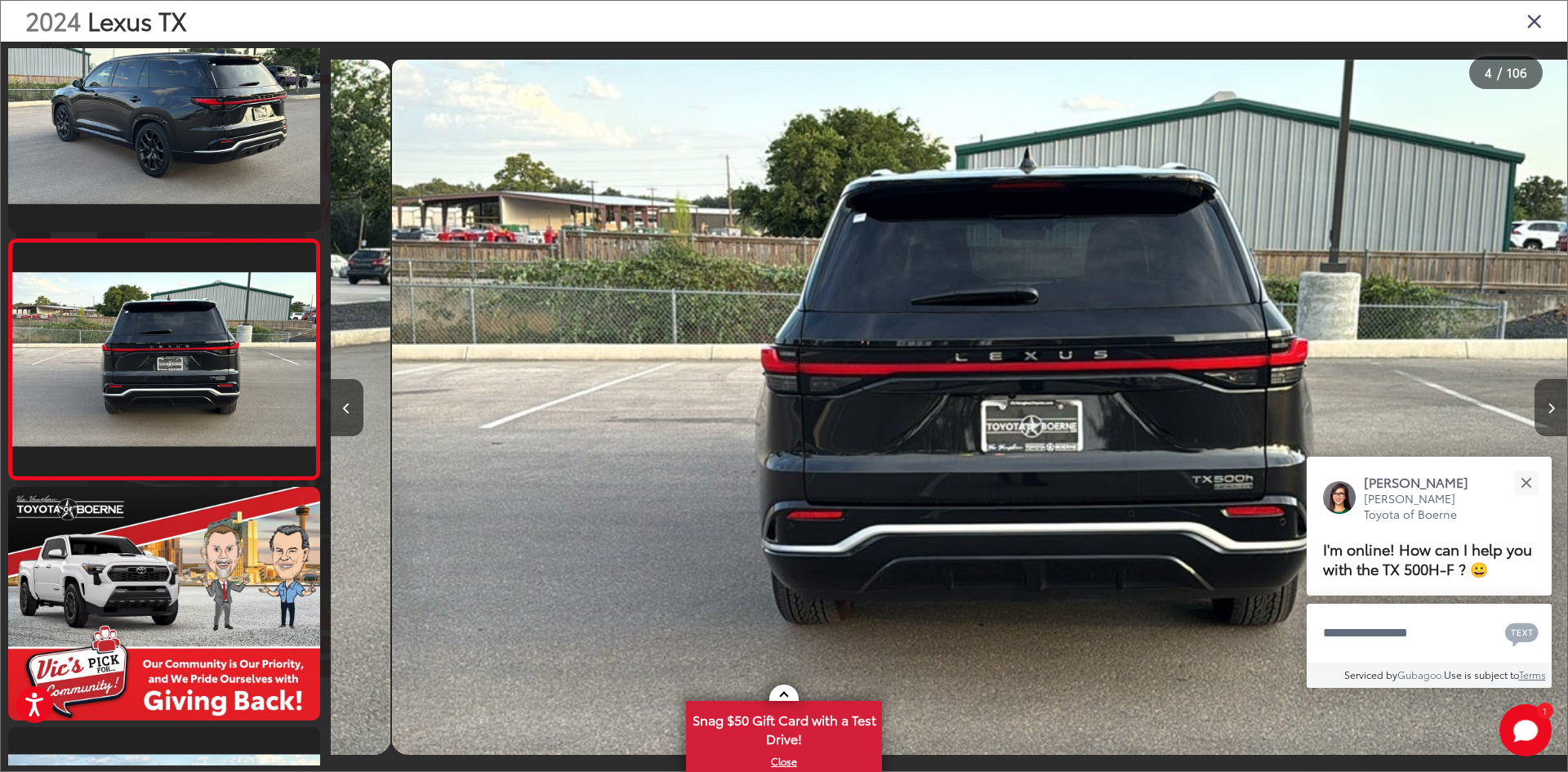
scroll to position [0, 3711]
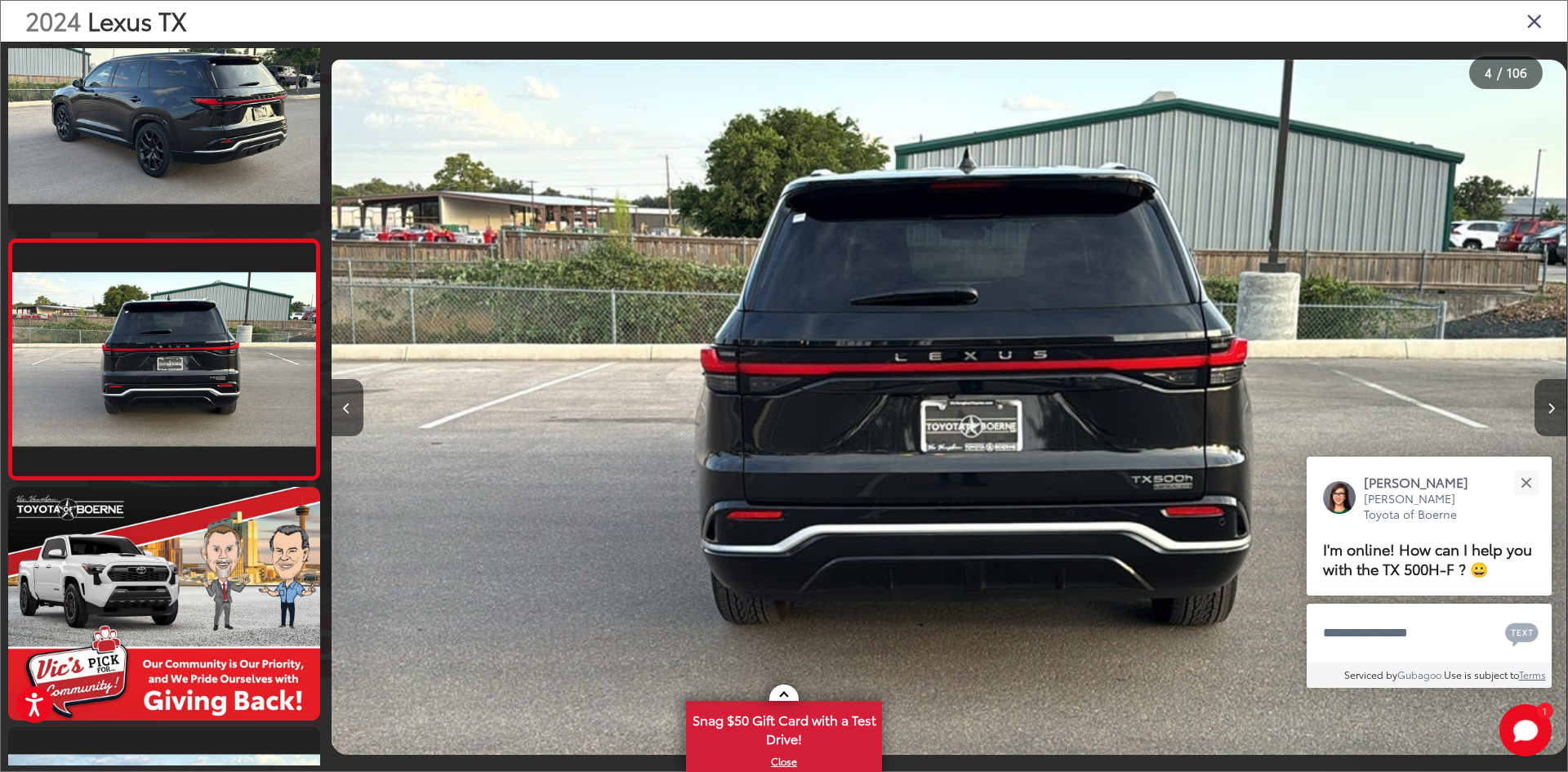
click at [1542, 407] on button "Next image" at bounding box center [1551, 408] width 33 height 57
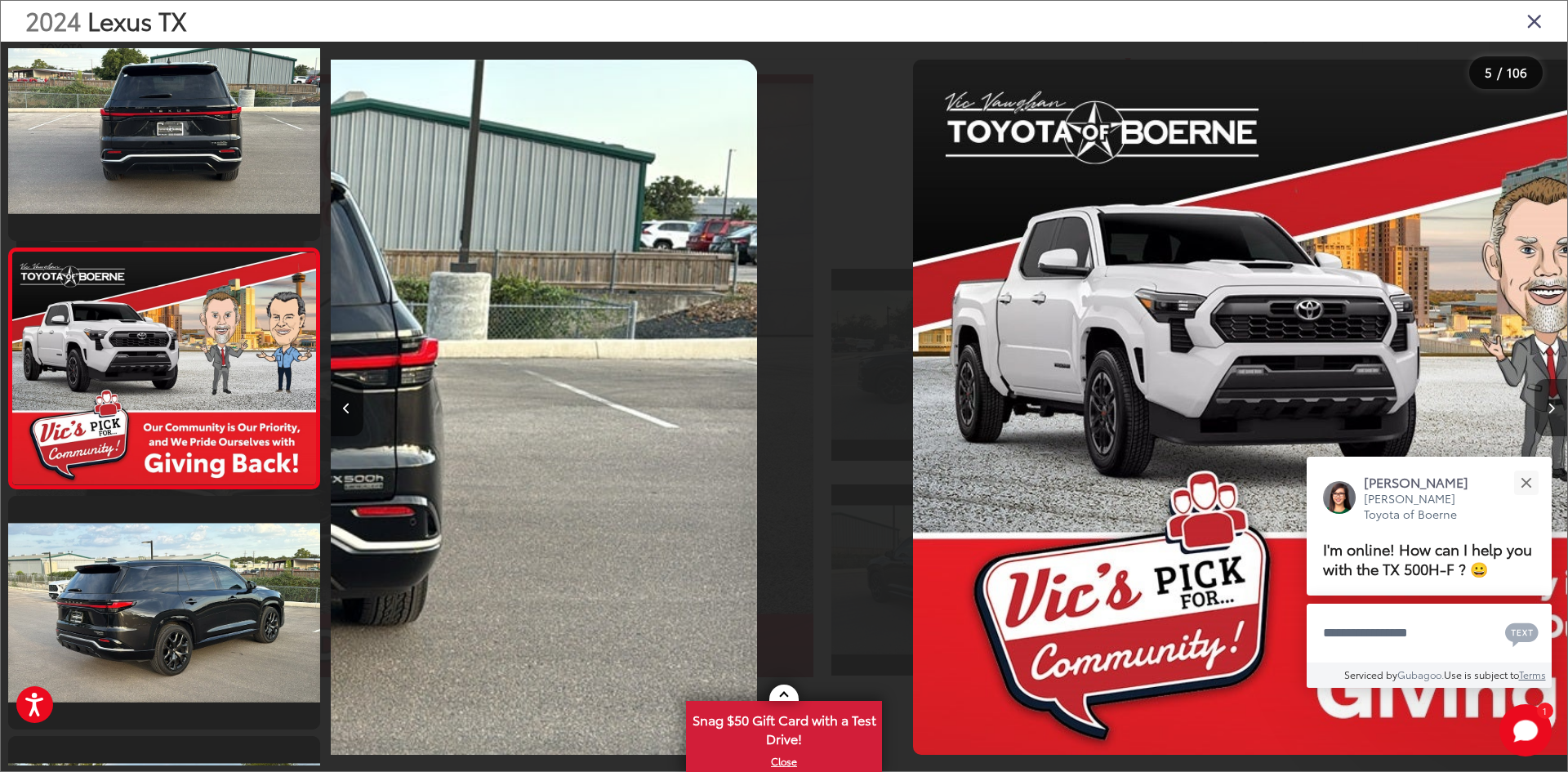
scroll to position [772, 0]
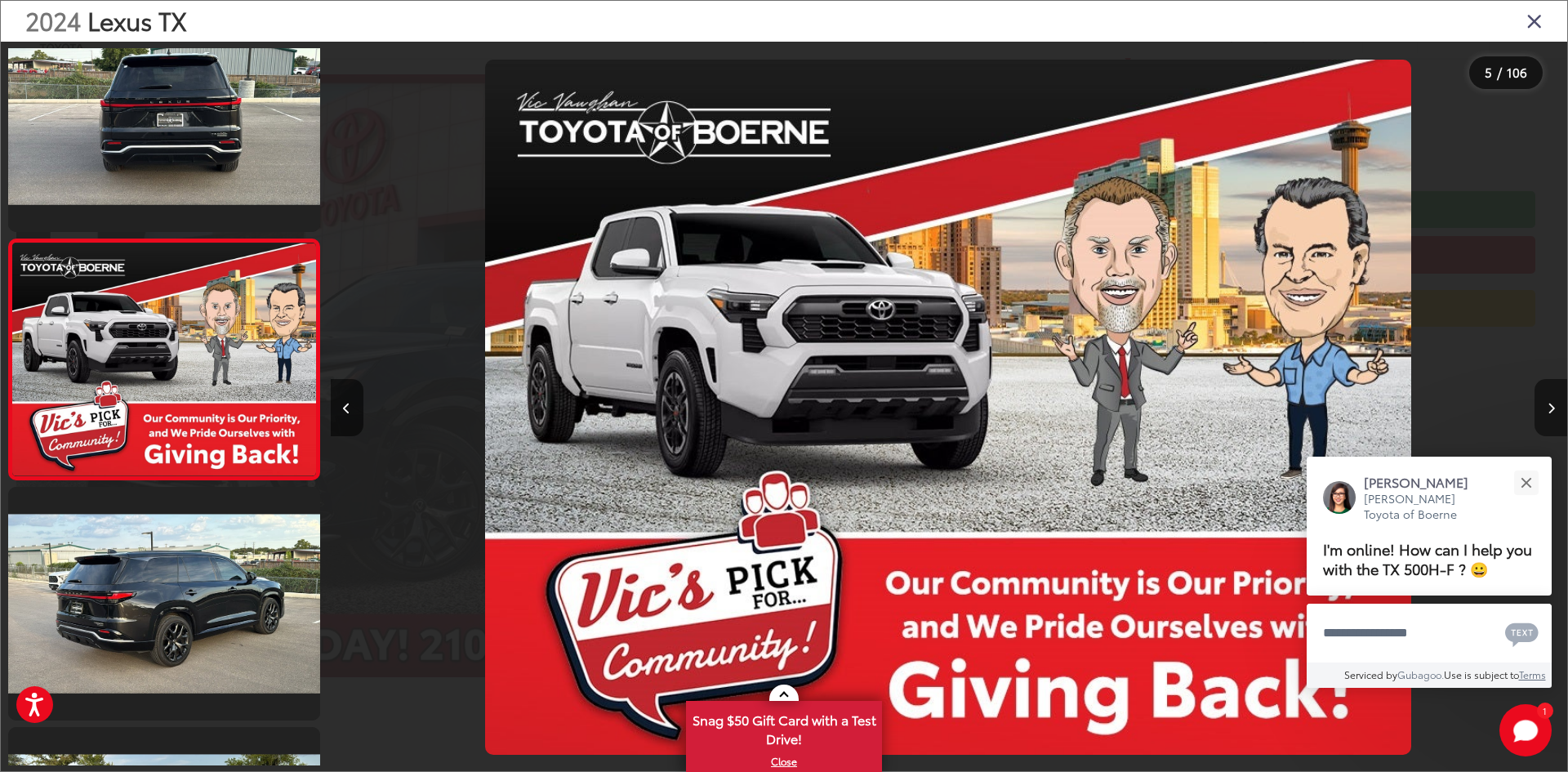
click at [1542, 407] on button "Next image" at bounding box center [1551, 408] width 33 height 57
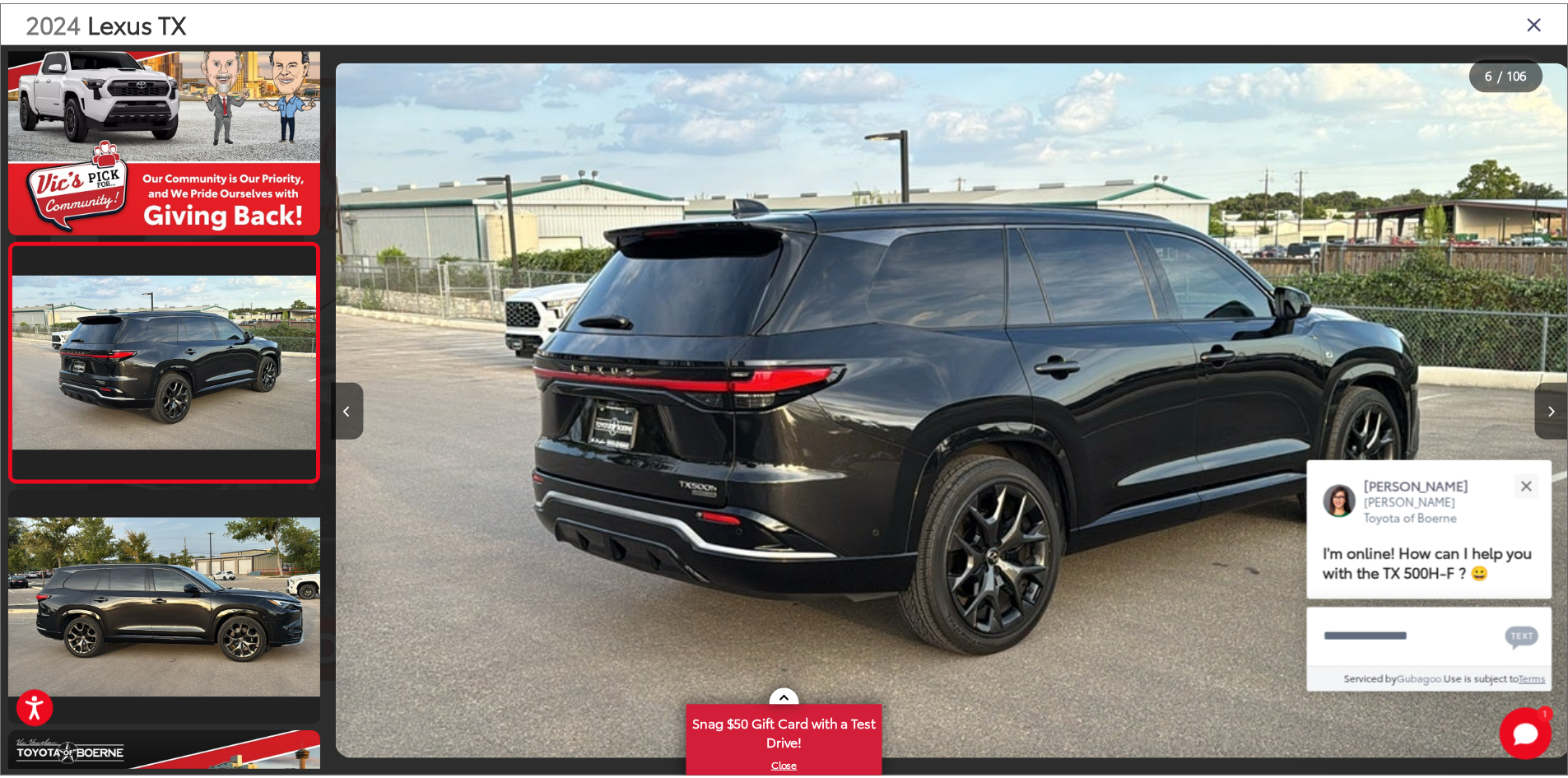
scroll to position [0, 6233]
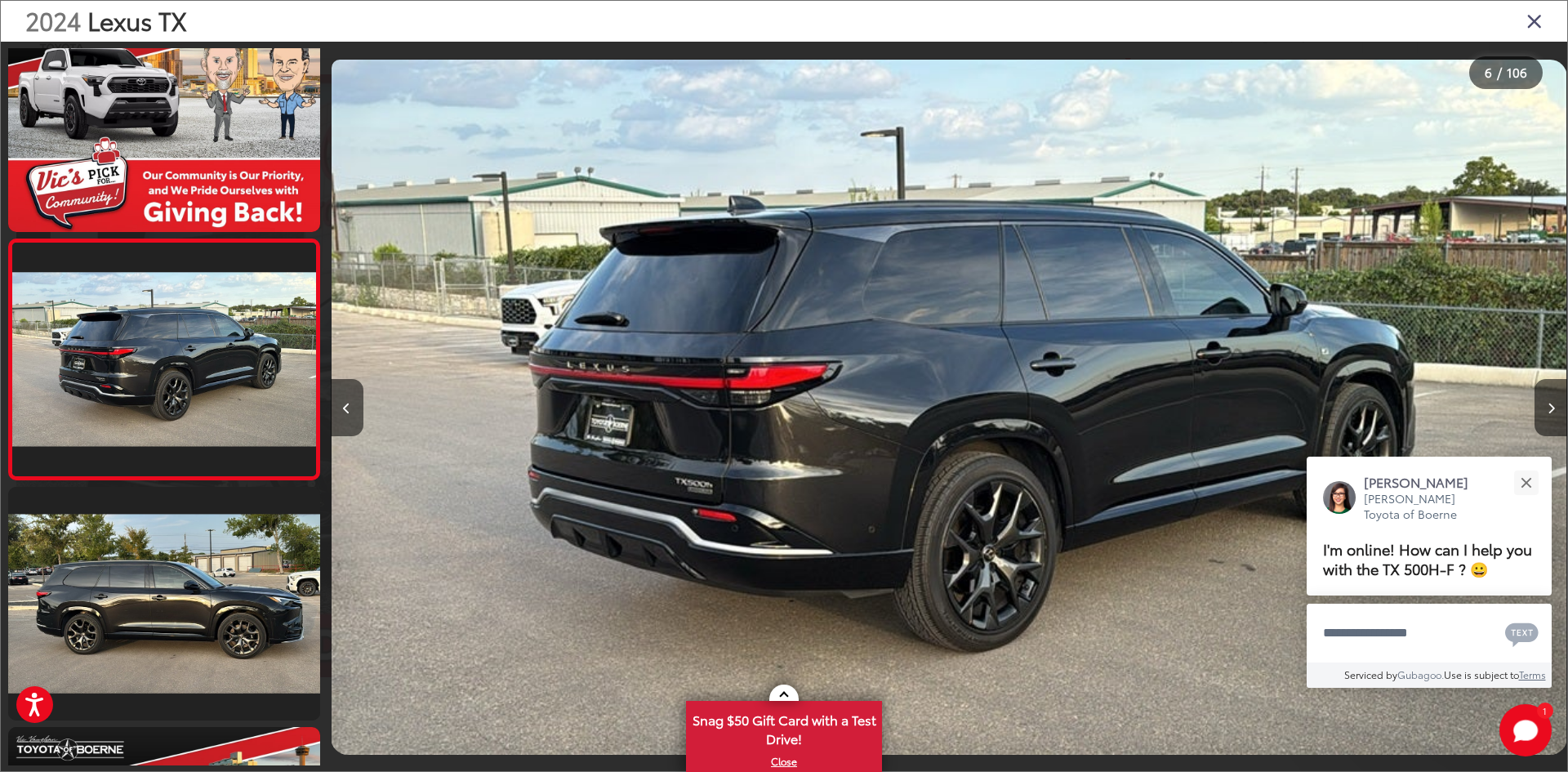
click at [1534, 33] on div "2024 Lexus TX" at bounding box center [784, 21] width 1566 height 40
click at [1532, 24] on icon "Close gallery" at bounding box center [1534, 20] width 16 height 22
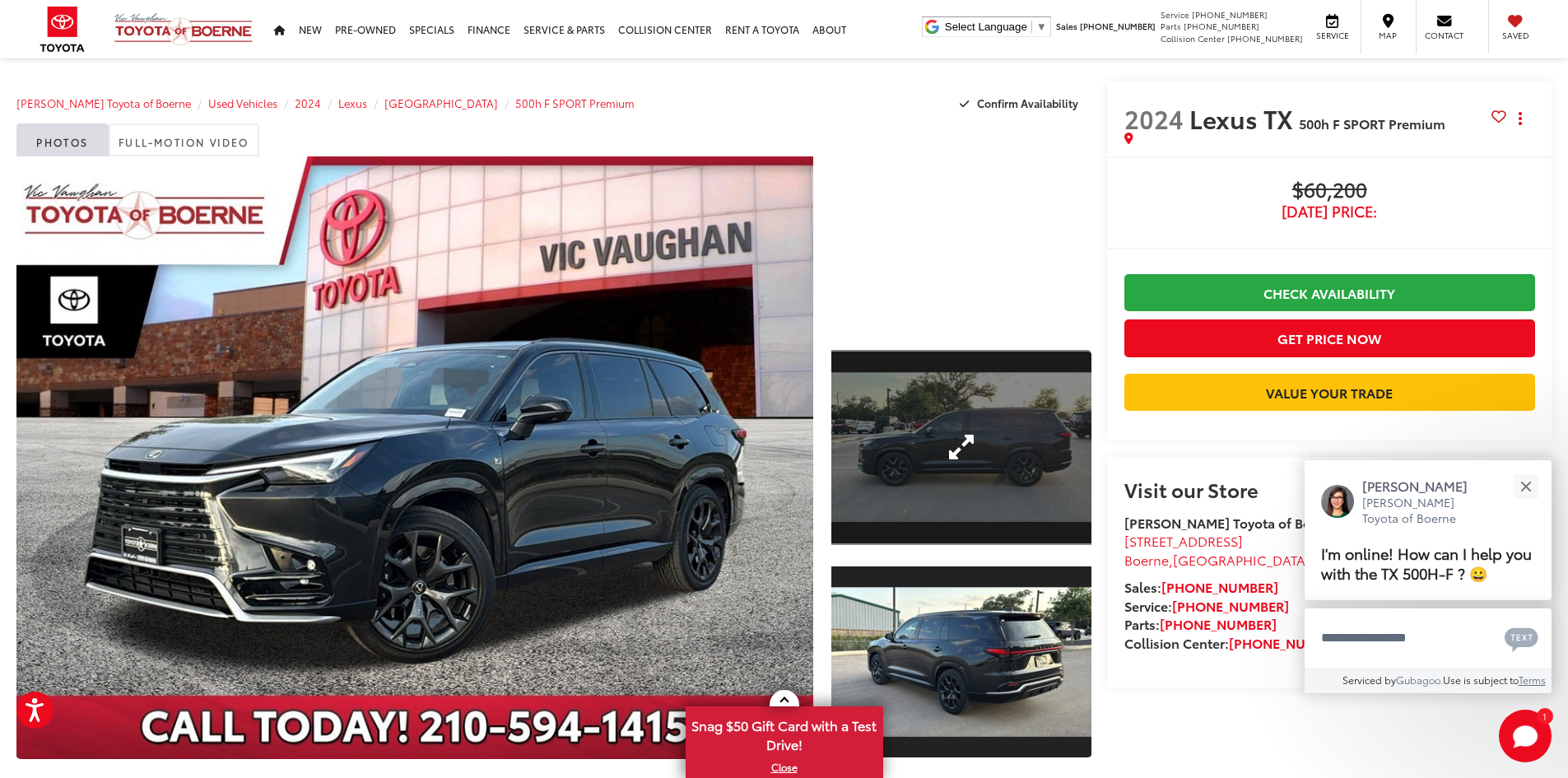
scroll to position [0, 0]
